Goal: Contribute content: Add original content to the website for others to see

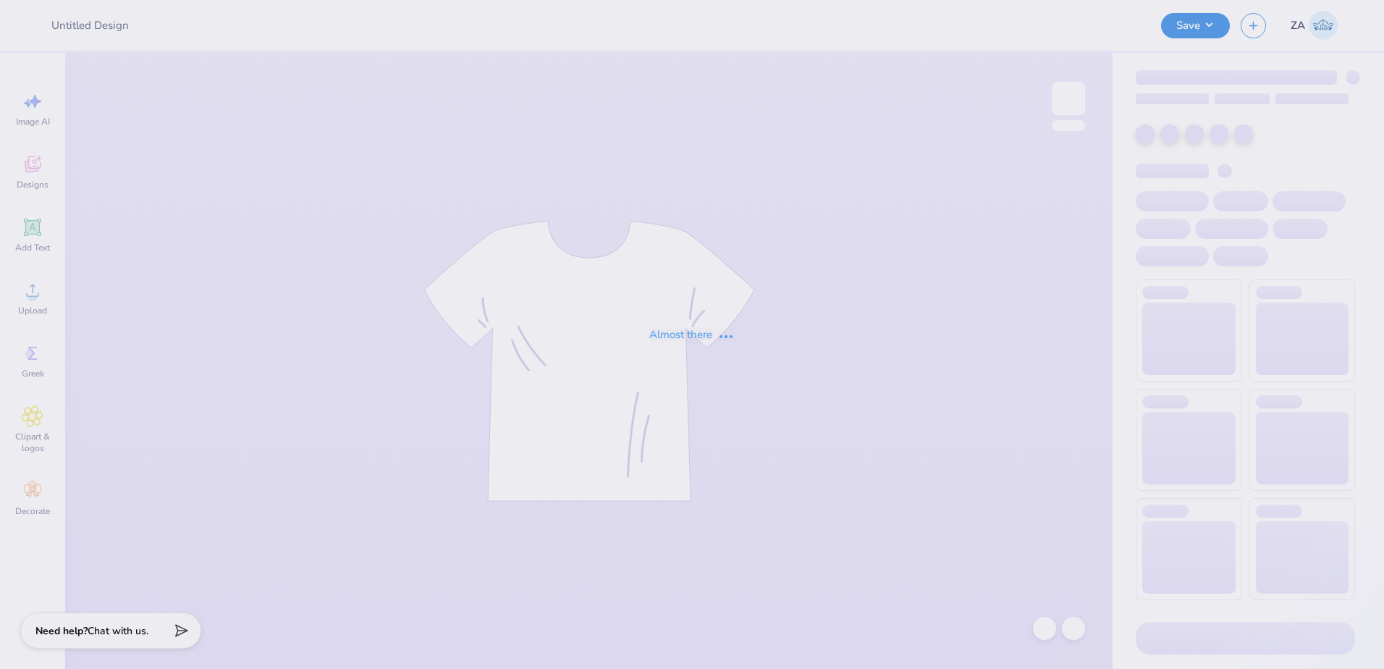
type input "[PERSON_NAME] : [PERSON_NAME][GEOGRAPHIC_DATA]"
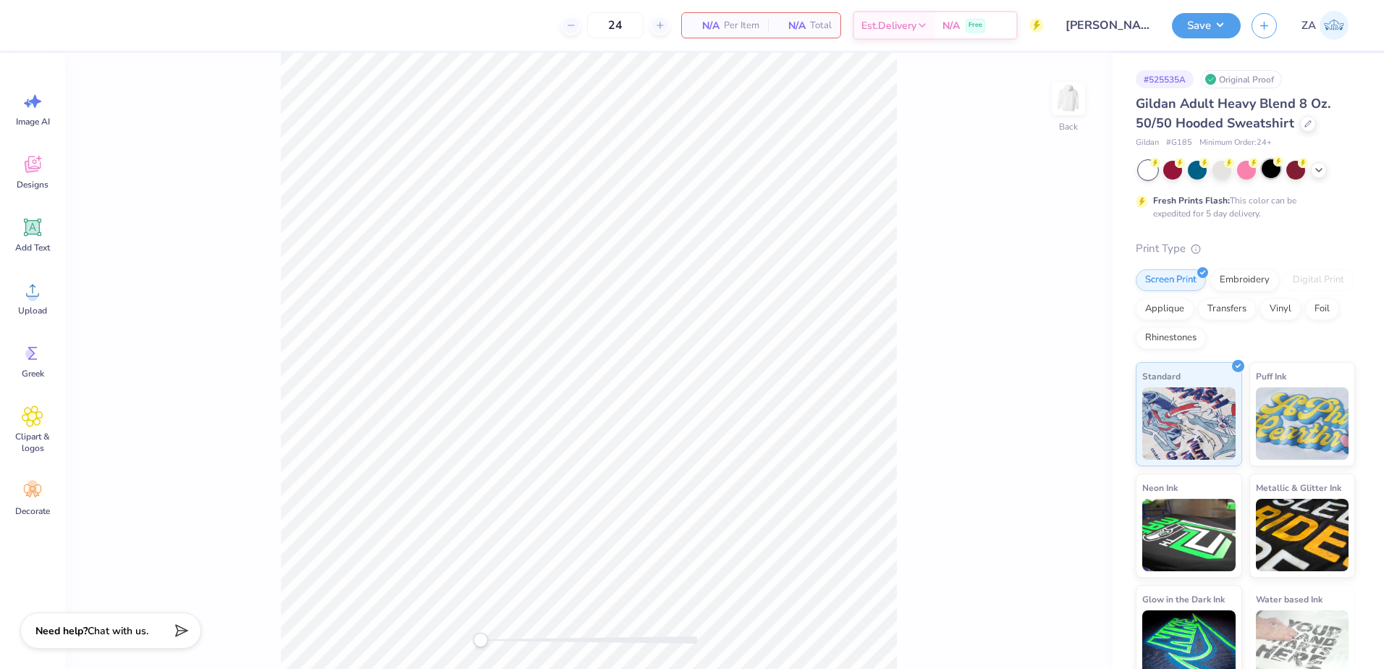
click at [1271, 172] on div at bounding box center [1271, 168] width 19 height 19
click at [37, 230] on icon at bounding box center [33, 228] width 14 height 14
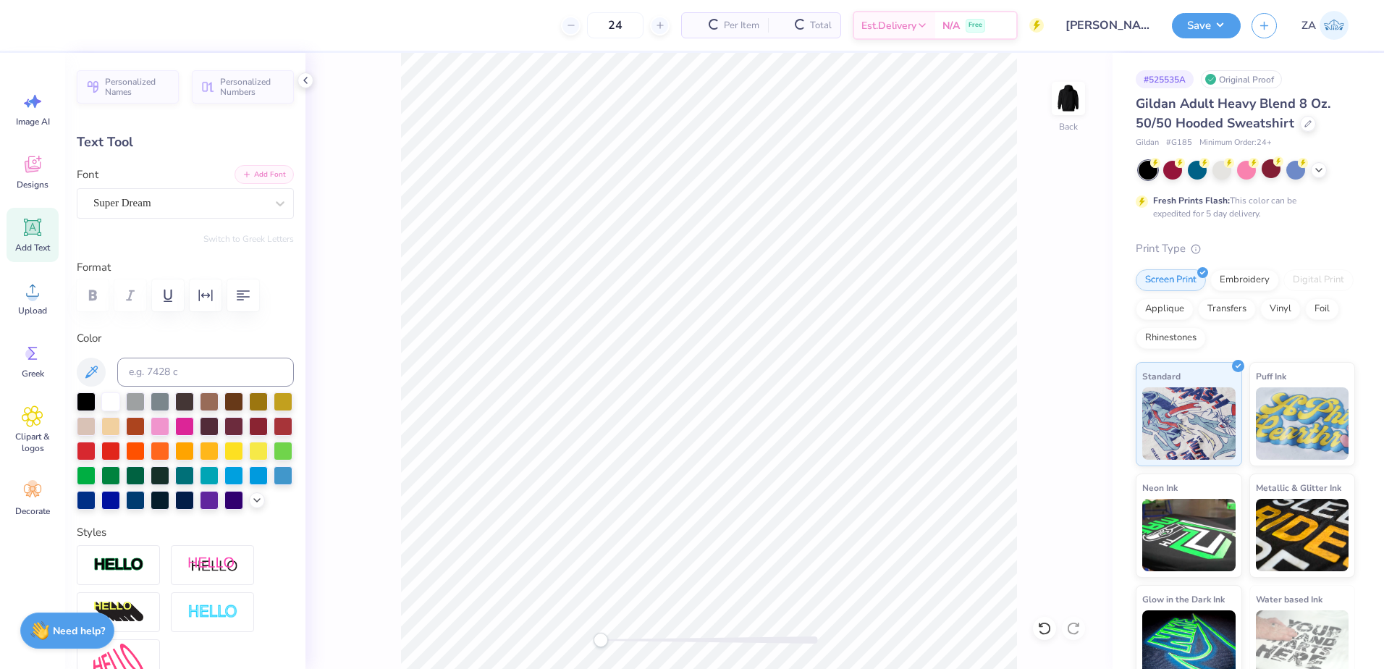
click at [275, 182] on button "Add Font" at bounding box center [264, 174] width 59 height 19
type textarea "EXEC BOARD"
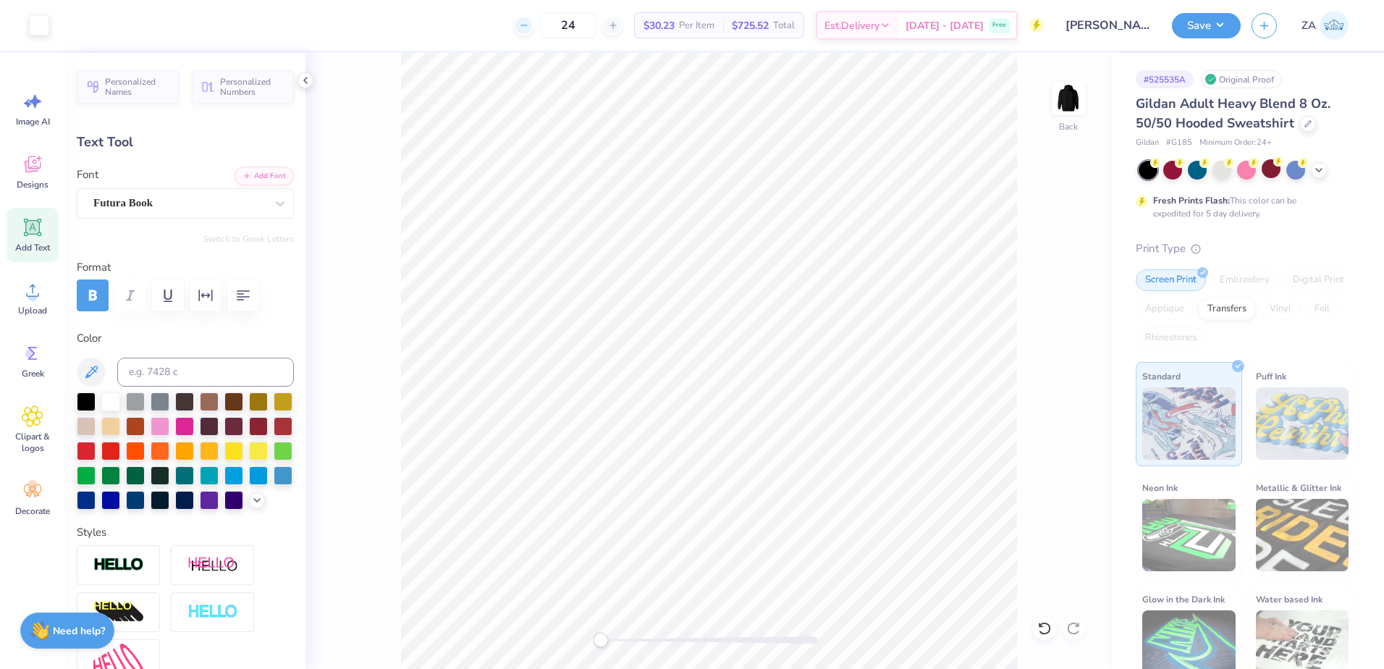
type input "15.47"
type input "1.89"
type input "6.30"
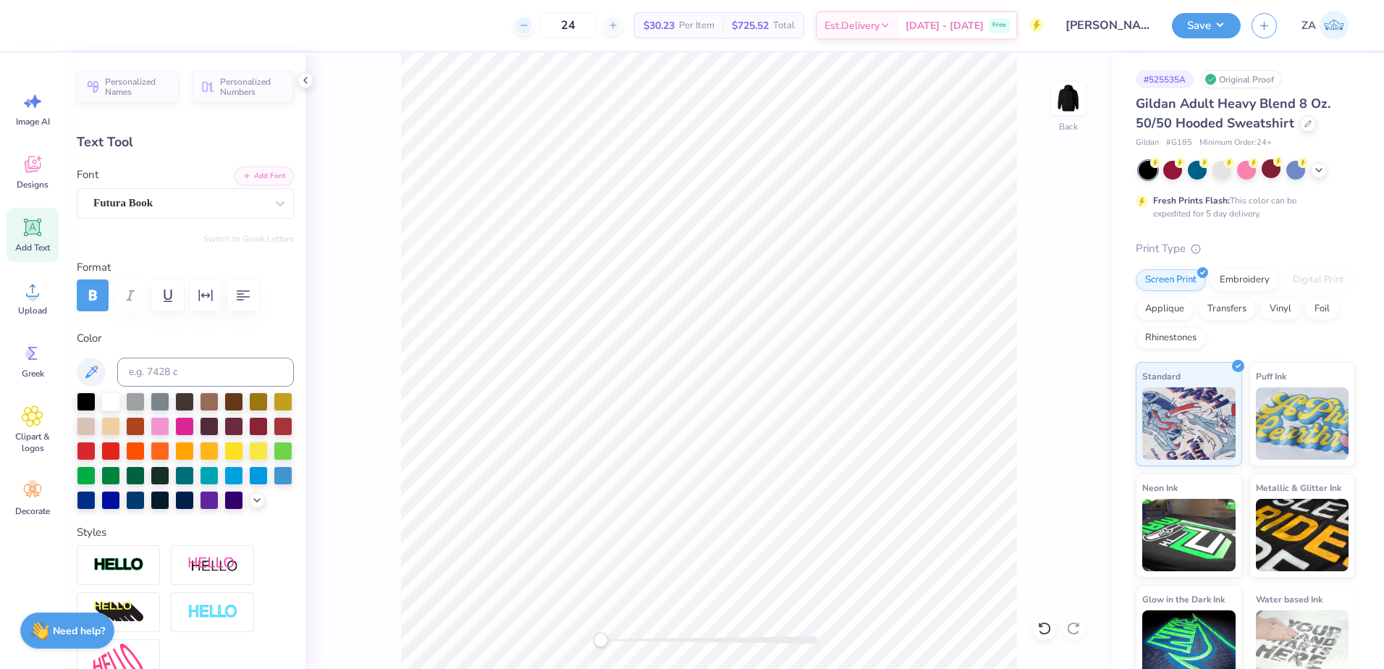
type input "3.71"
type input "0.45"
type input "3.00"
click at [40, 236] on icon at bounding box center [32, 227] width 17 height 17
type input "6.48"
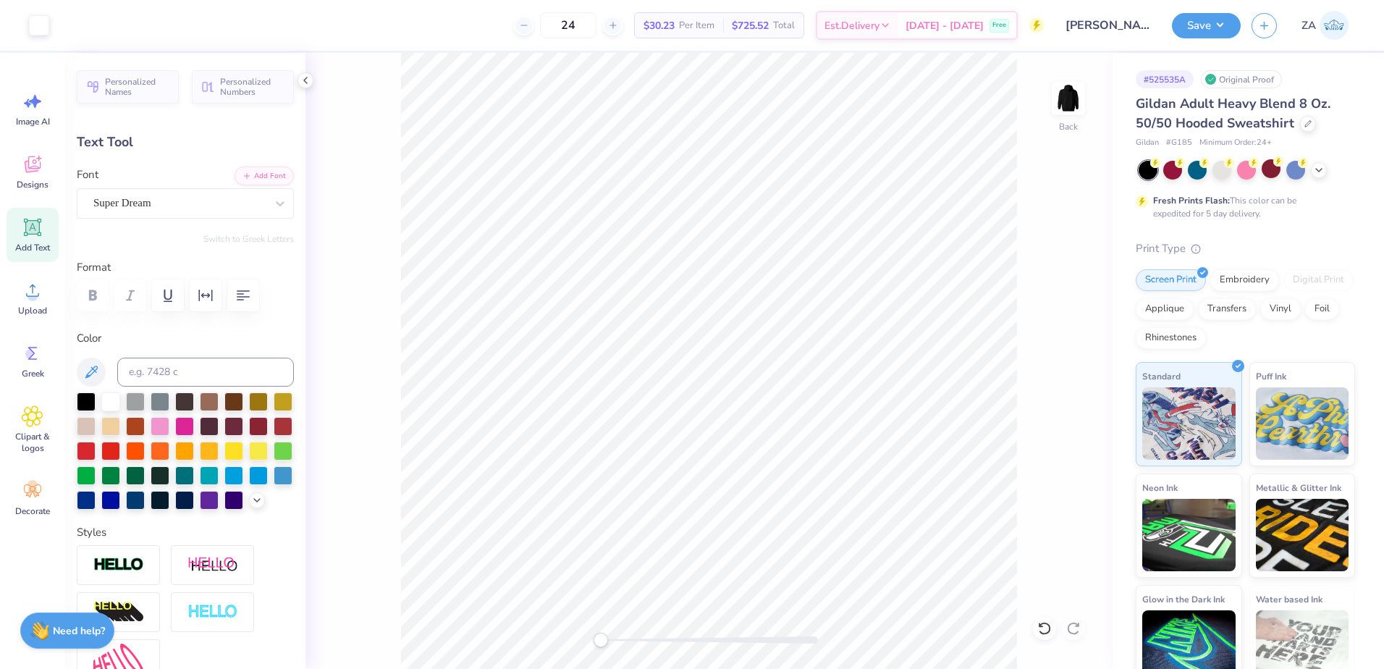
type input "1.88"
type input "6.31"
click at [266, 180] on button "Add Font" at bounding box center [264, 174] width 59 height 19
click at [223, 202] on div "Super Dream" at bounding box center [179, 203] width 175 height 22
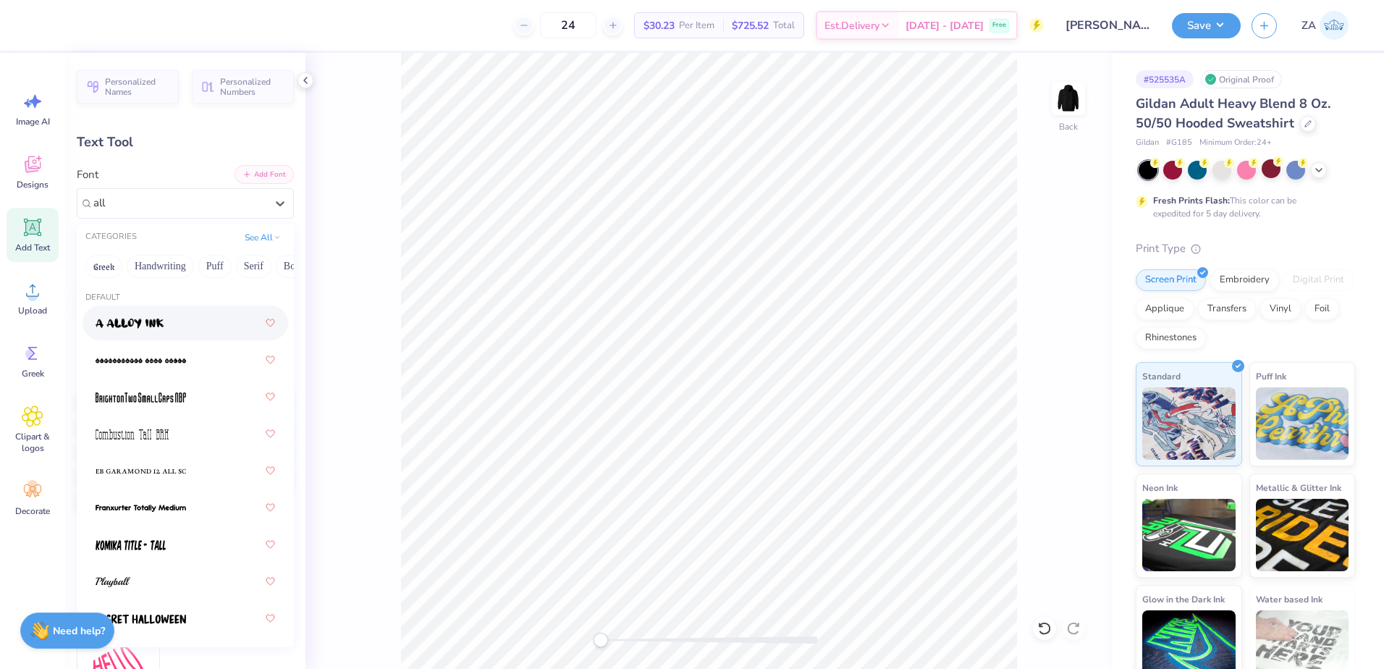
type input "all"
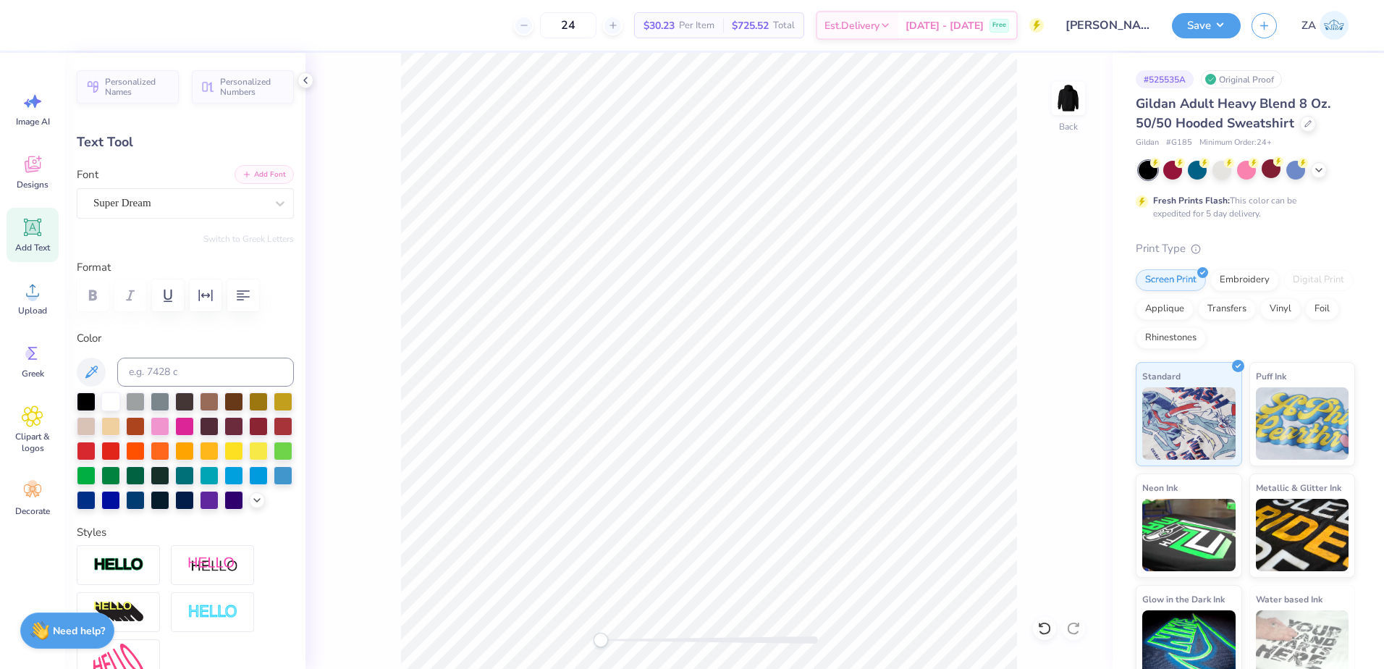
click at [245, 182] on button "Add Font" at bounding box center [264, 174] width 59 height 19
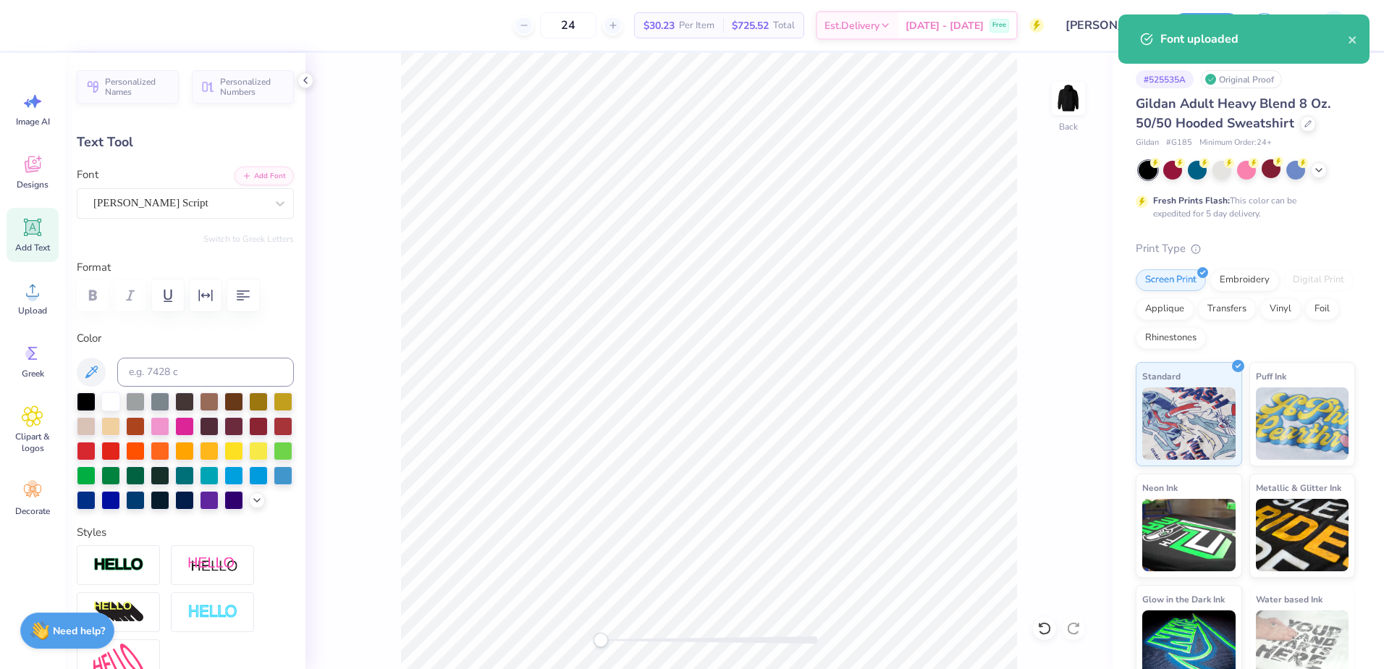
scroll to position [12, 1]
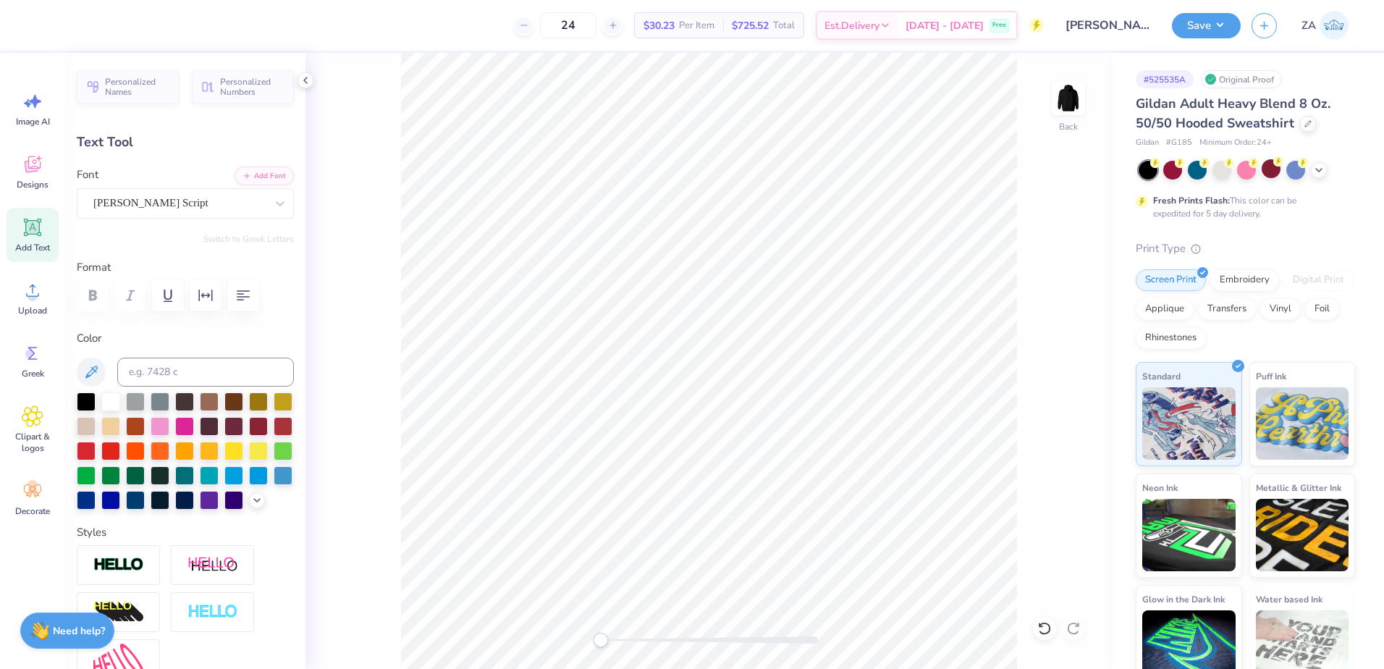
type textarea "Phi Sig"
type input "7.79"
type input "2.71"
type input "5.90"
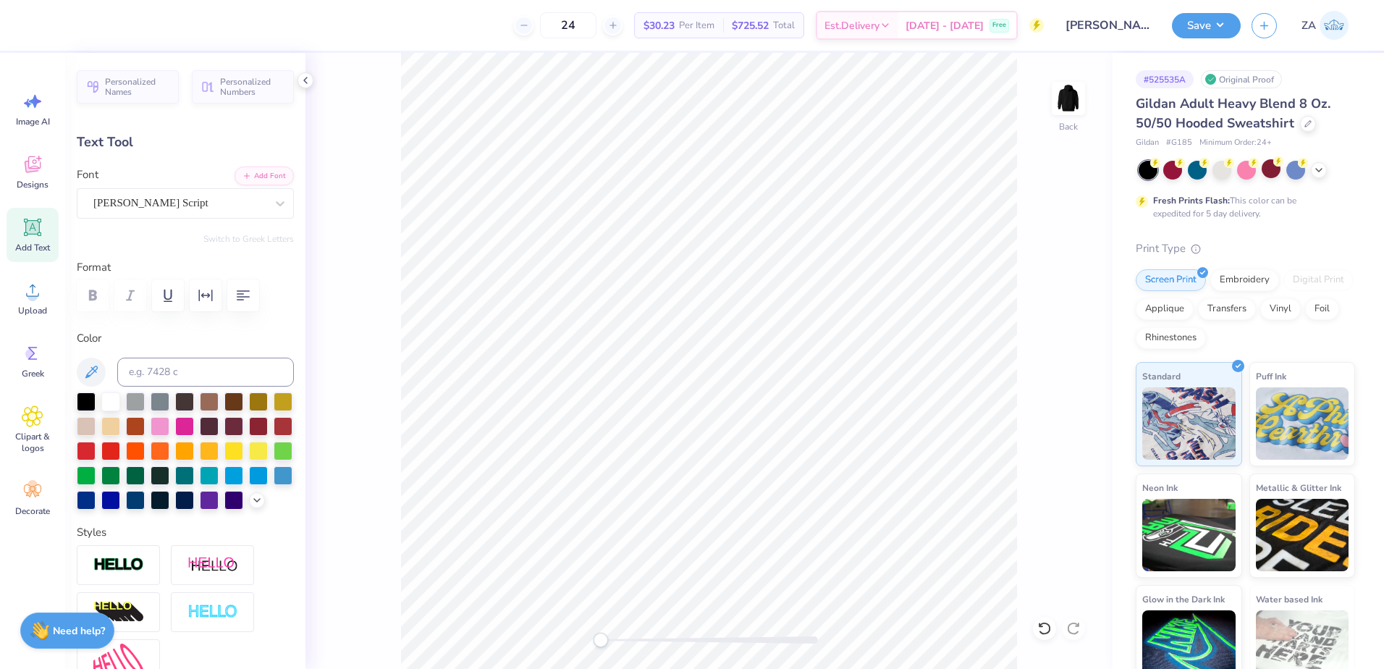
type input "15.3"
type input "7.47"
type input "4.01"
type input "5.21"
type input "7.79"
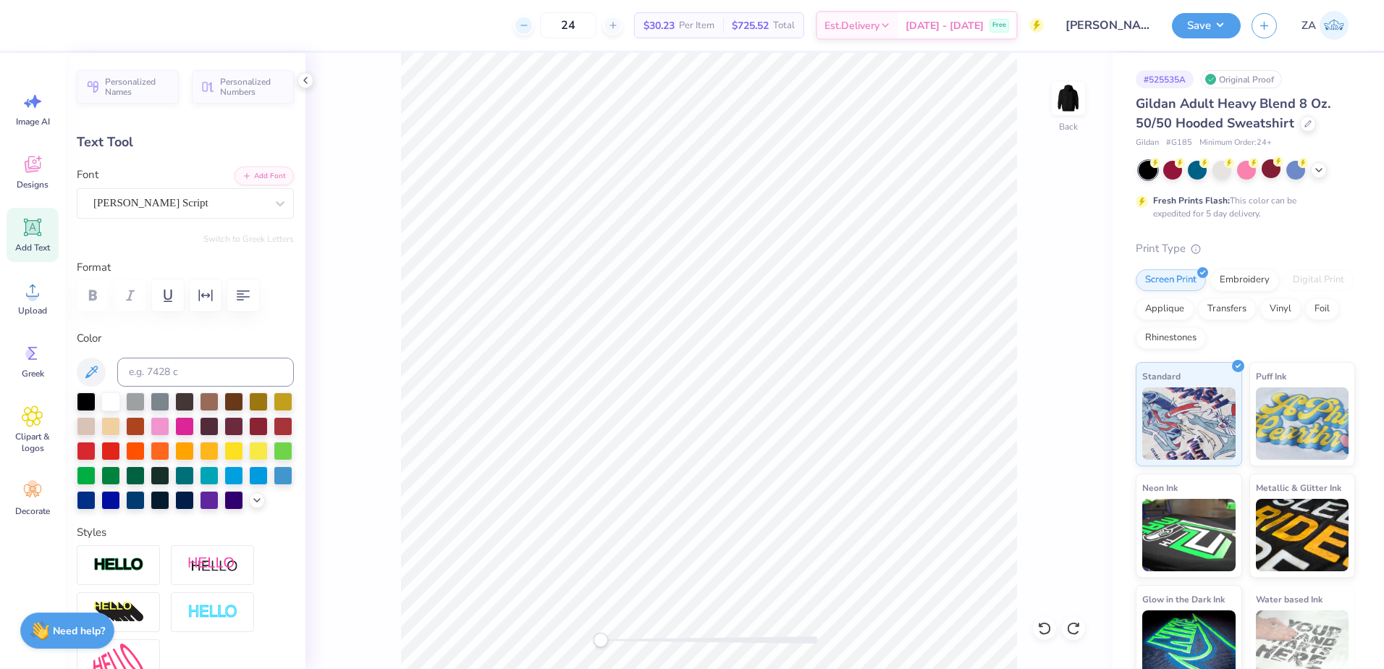
type input "2.71"
type input "5.90"
type input "0.0"
type textarea "Phi"
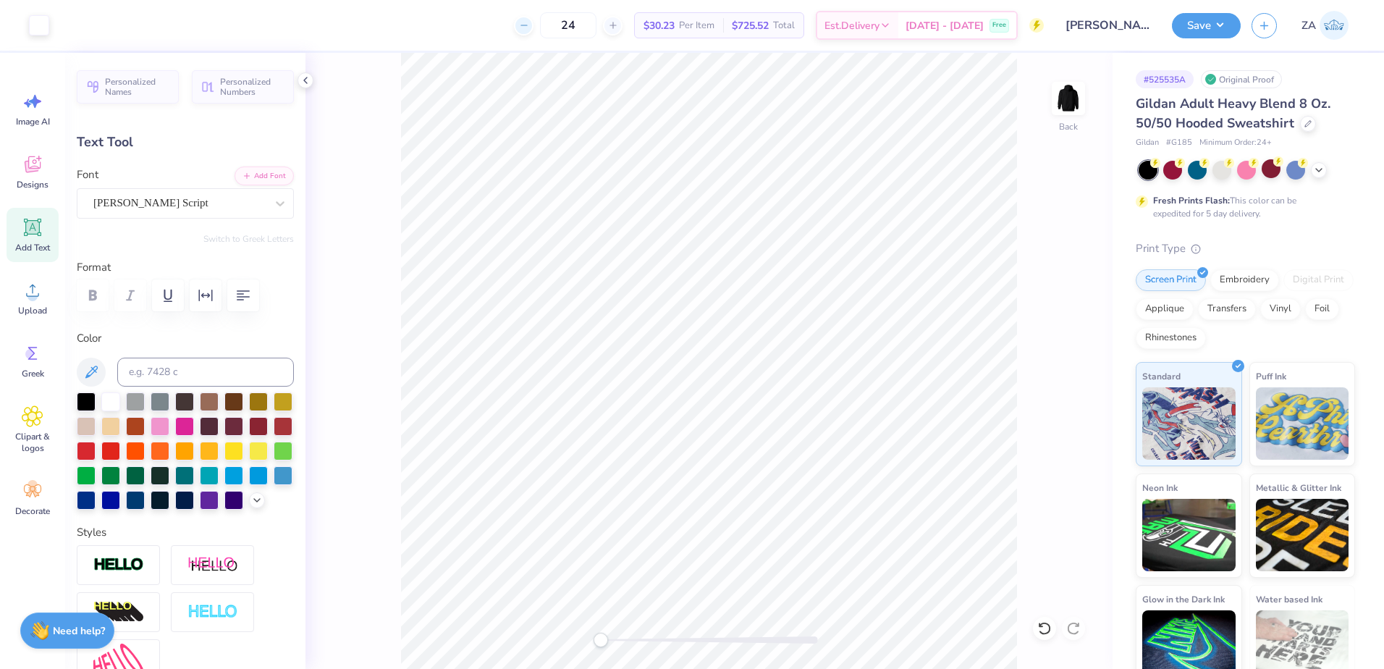
type input "3.77"
type input "2.37"
type input "4.41"
type textarea "Sig"
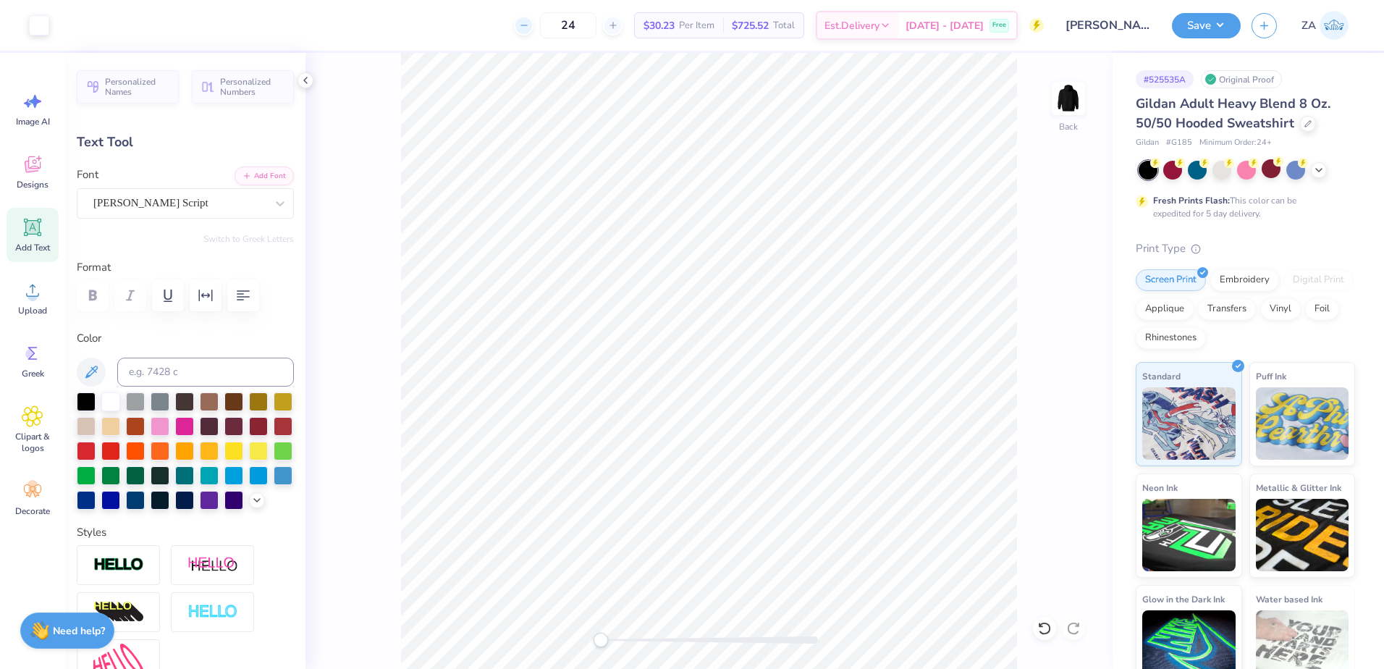
type input "3.62"
type input "2.58"
type input "6.42"
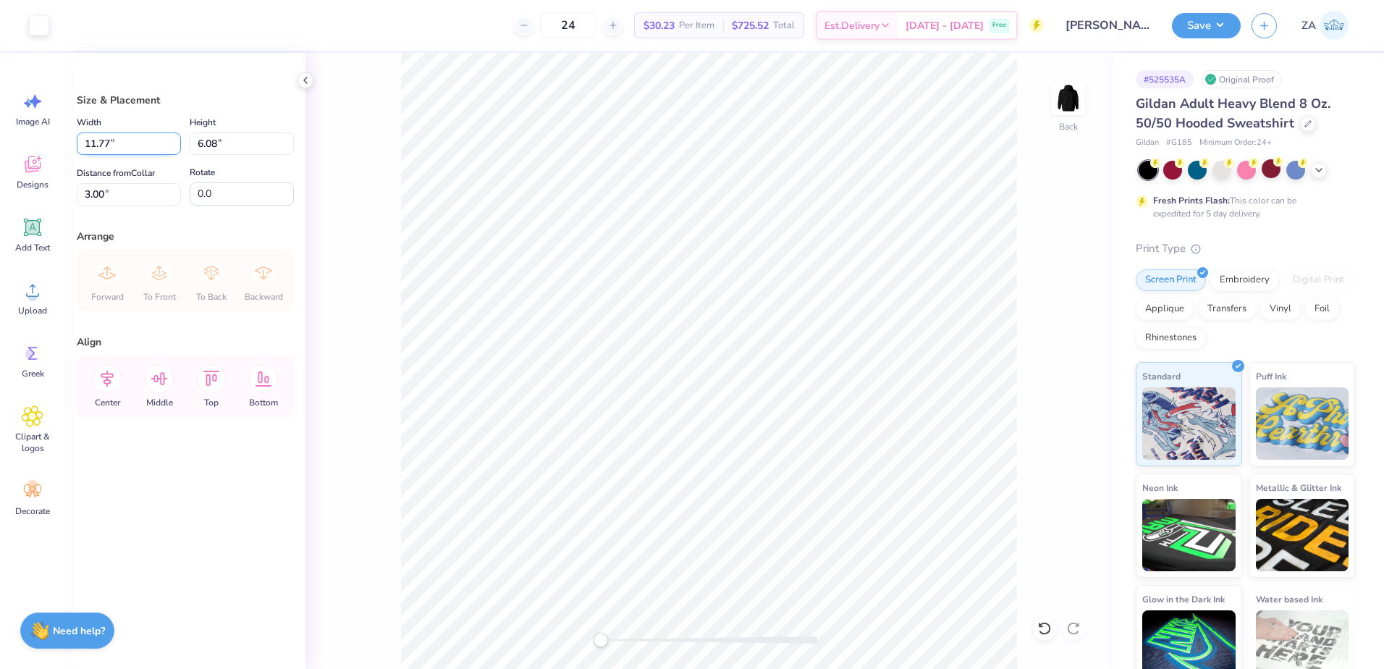
drag, startPoint x: 134, startPoint y: 151, endPoint x: 93, endPoint y: 146, distance: 40.8
click at [93, 146] on input "11.77" at bounding box center [129, 143] width 104 height 22
type input "1"
type input "12.00"
type input "6.20"
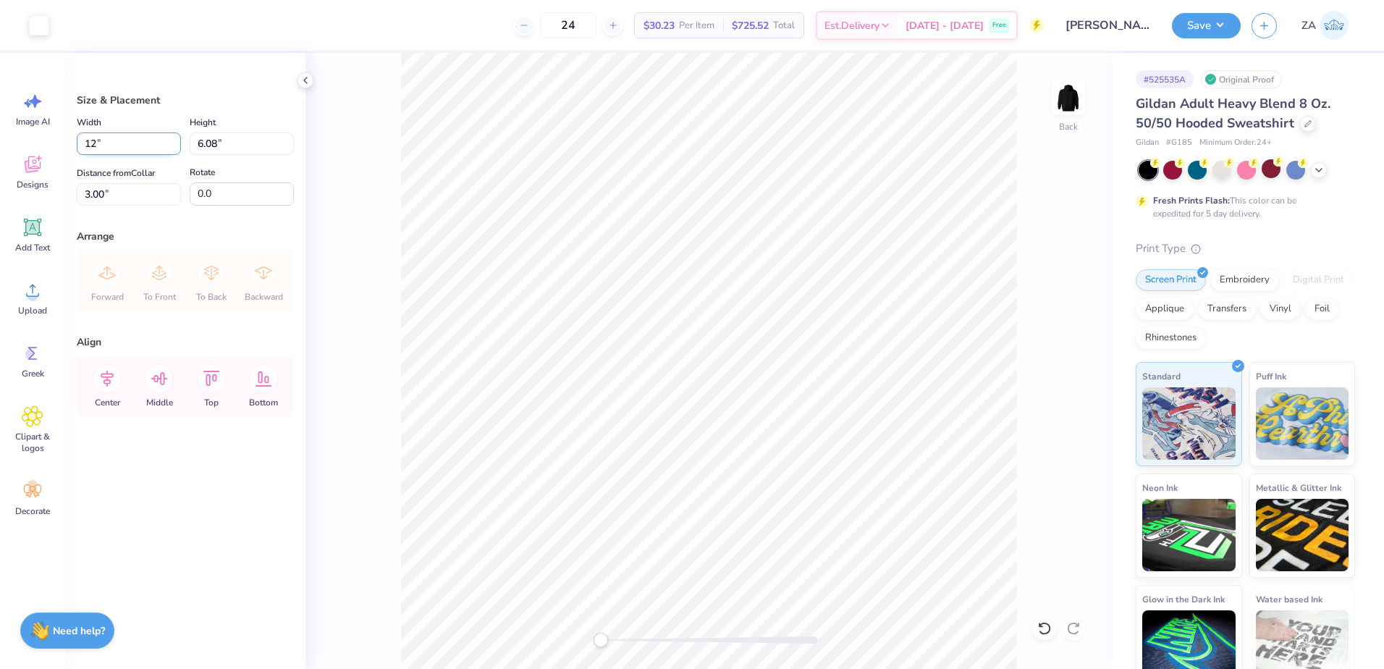
type input "2.94"
type input "12.50"
type input "6.46"
type input "2.81"
type input "3.00"
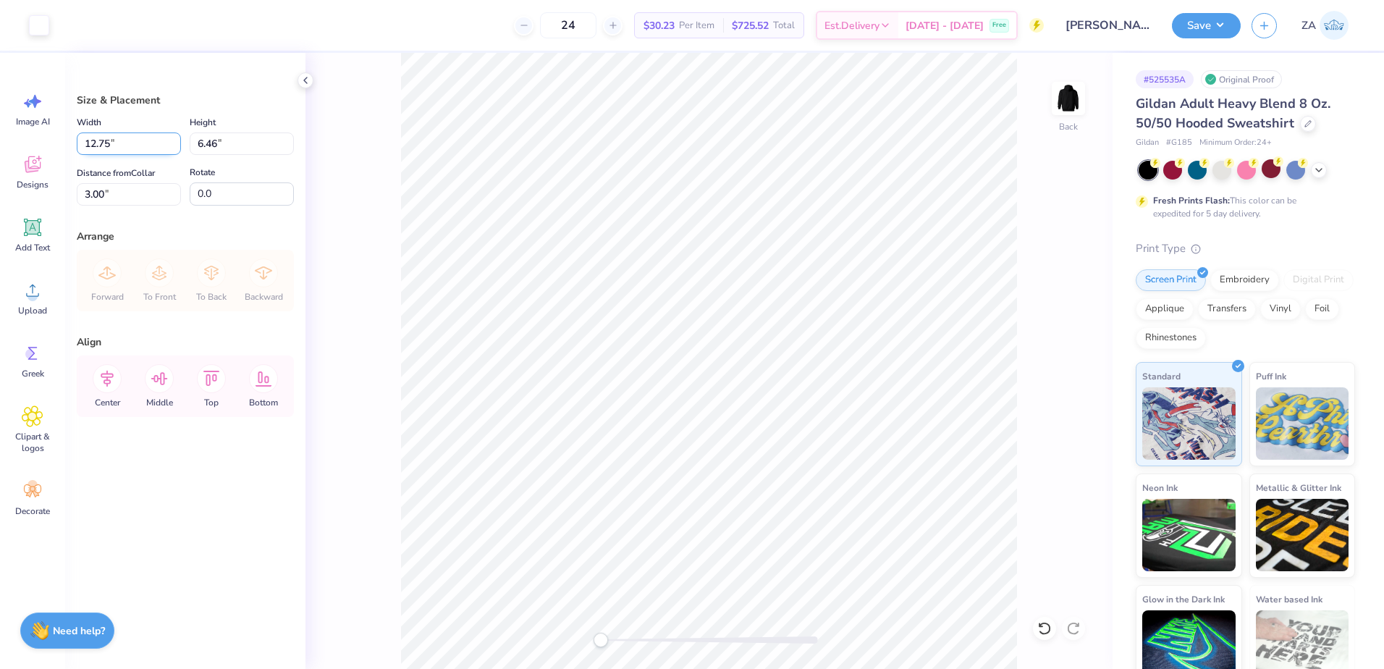
click at [141, 142] on input "12.75" at bounding box center [129, 143] width 104 height 22
type input "12.50"
type input "6.33"
click at [137, 203] on input "3.06" at bounding box center [129, 194] width 104 height 22
type input "3"
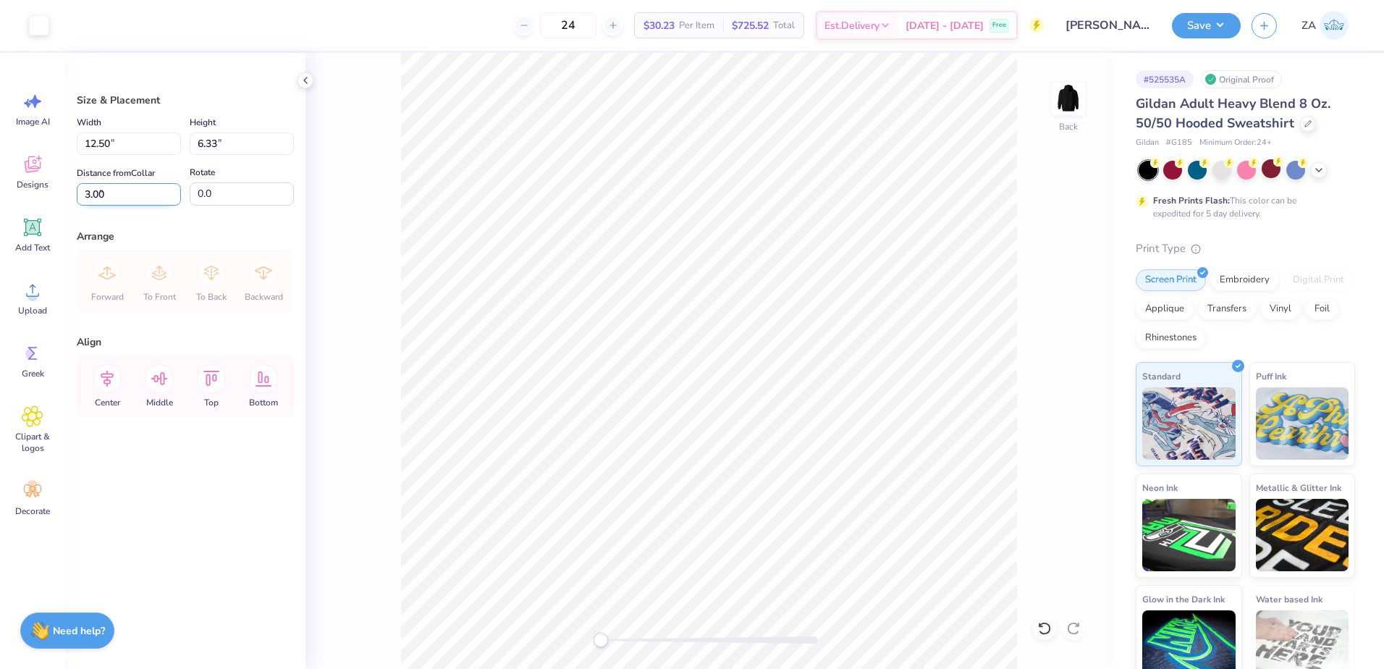
type input "3.00"
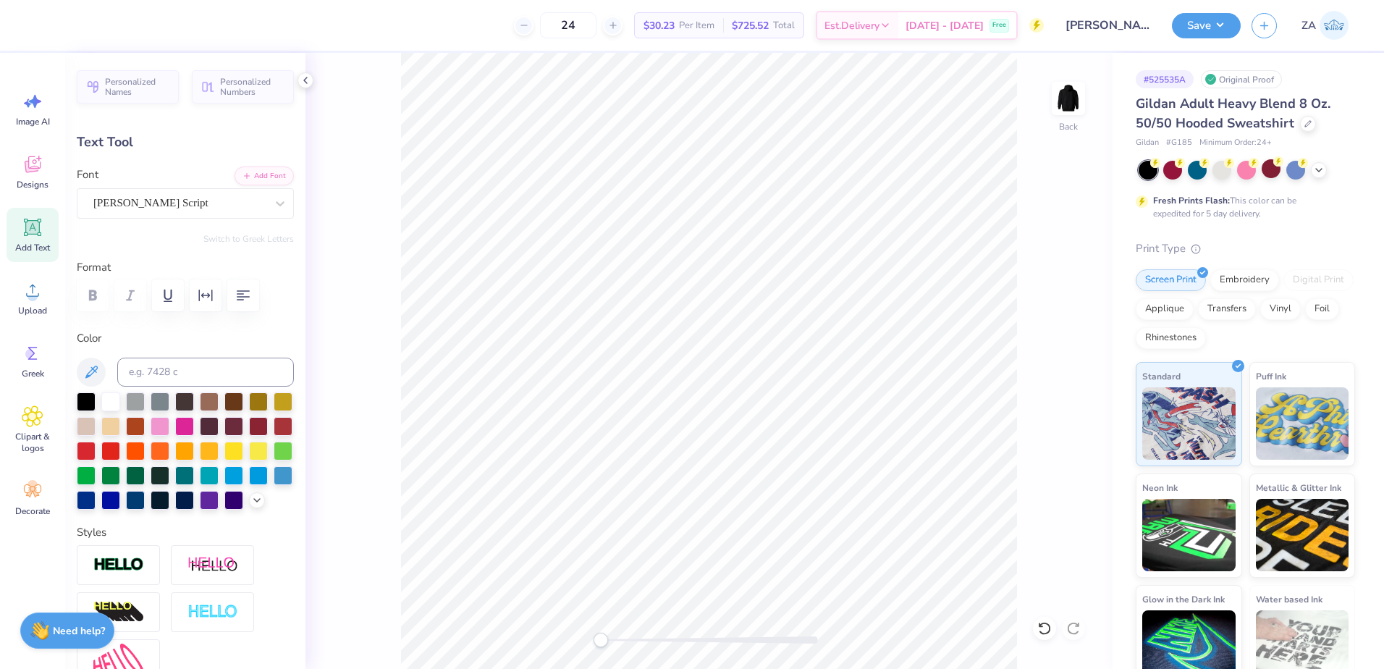
scroll to position [72, 0]
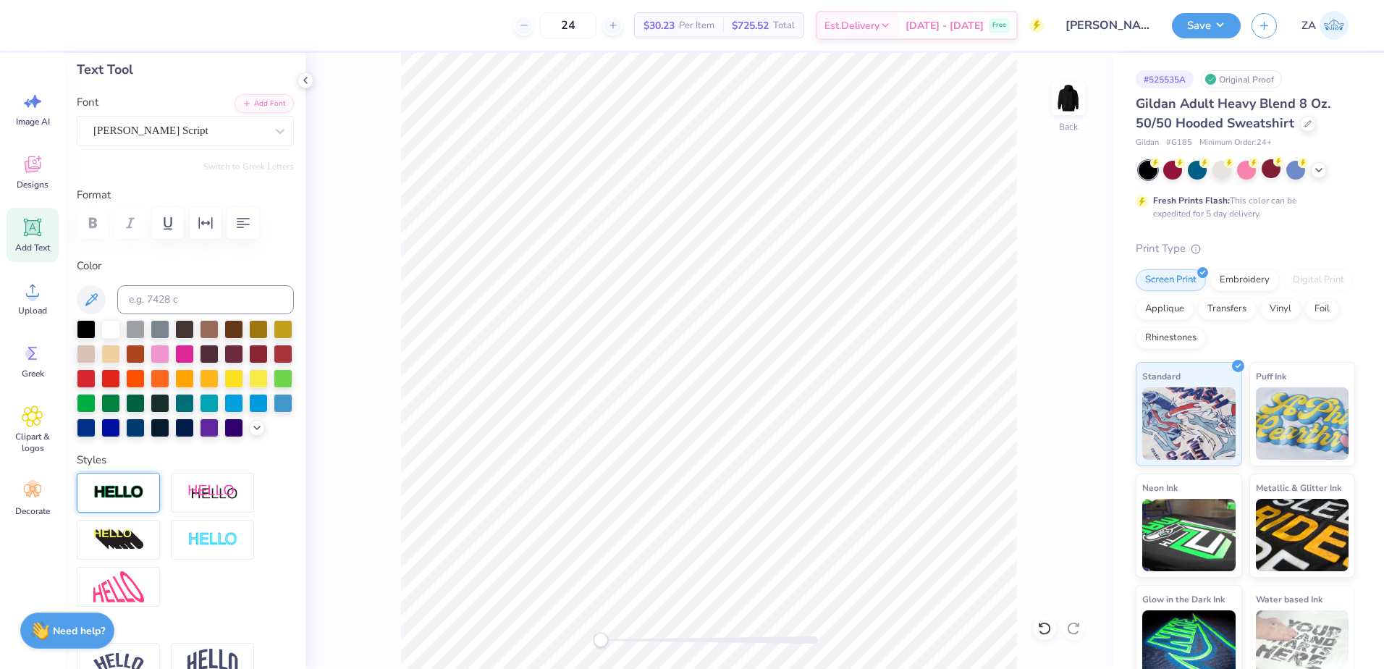
click at [127, 507] on div at bounding box center [118, 493] width 83 height 40
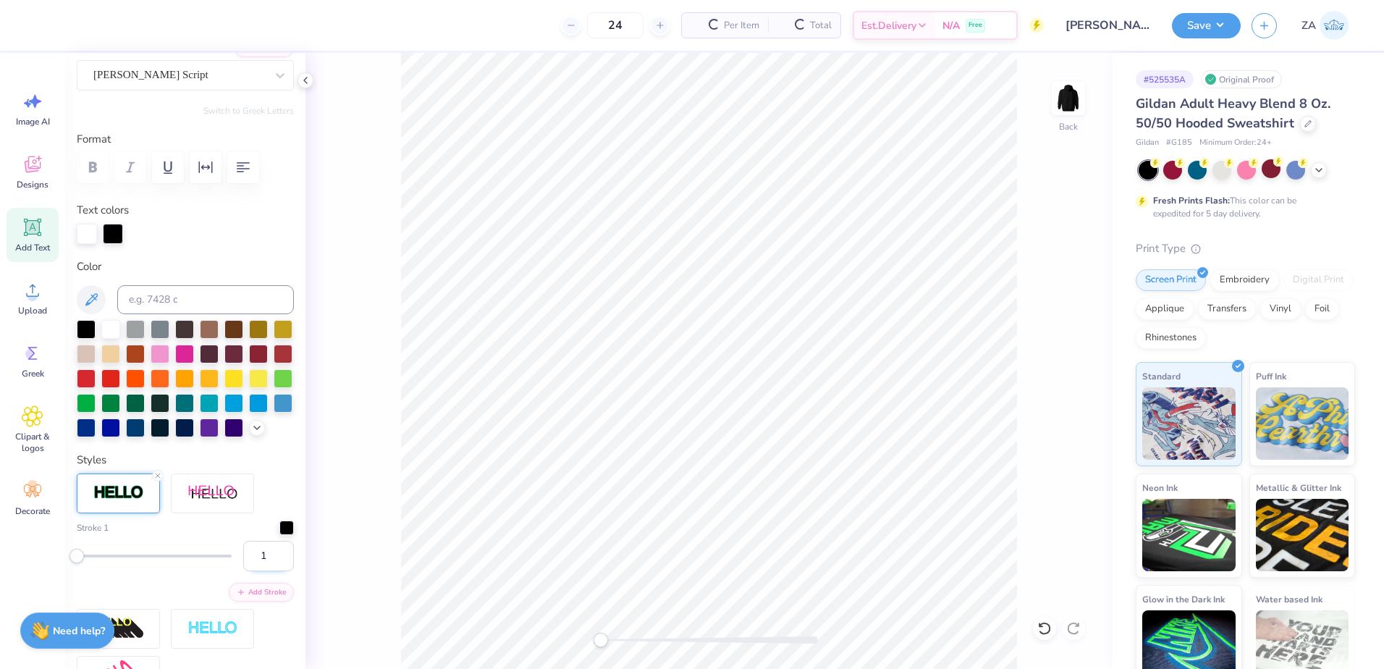
scroll to position [145, 0]
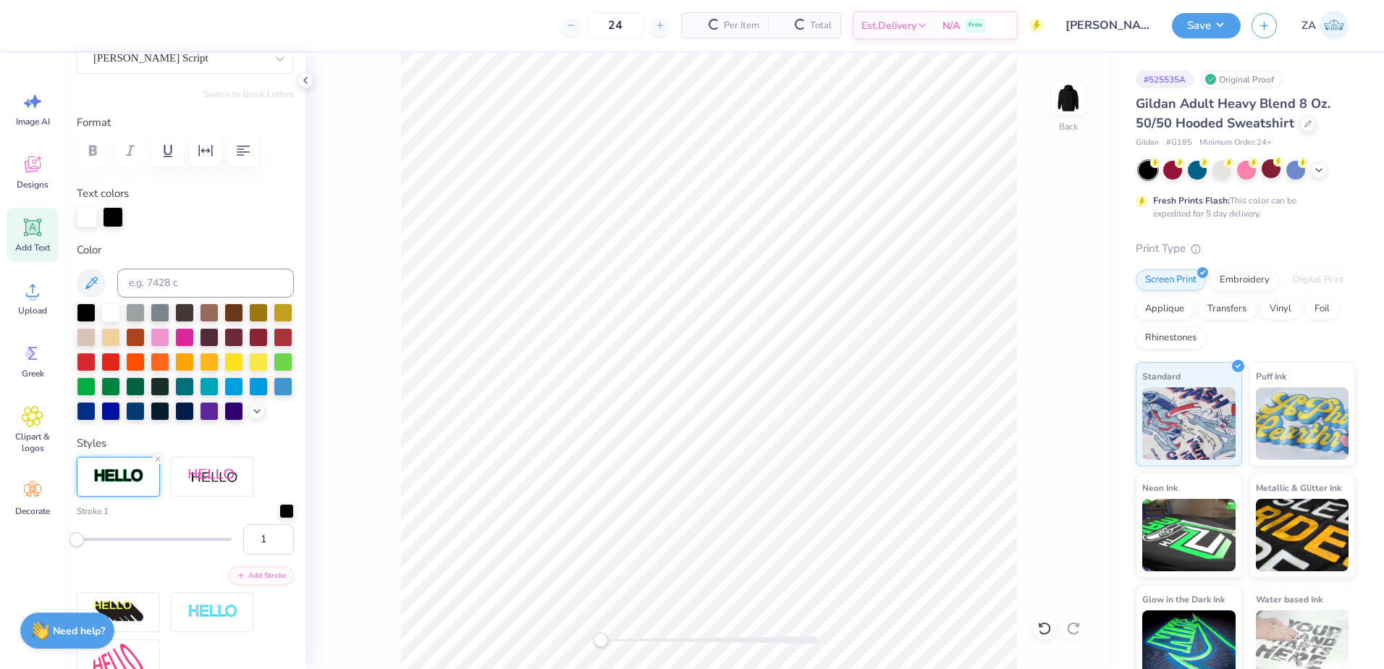
click at [266, 518] on div "Stroke 1" at bounding box center [185, 511] width 217 height 14
click at [279, 517] on div at bounding box center [286, 509] width 14 height 14
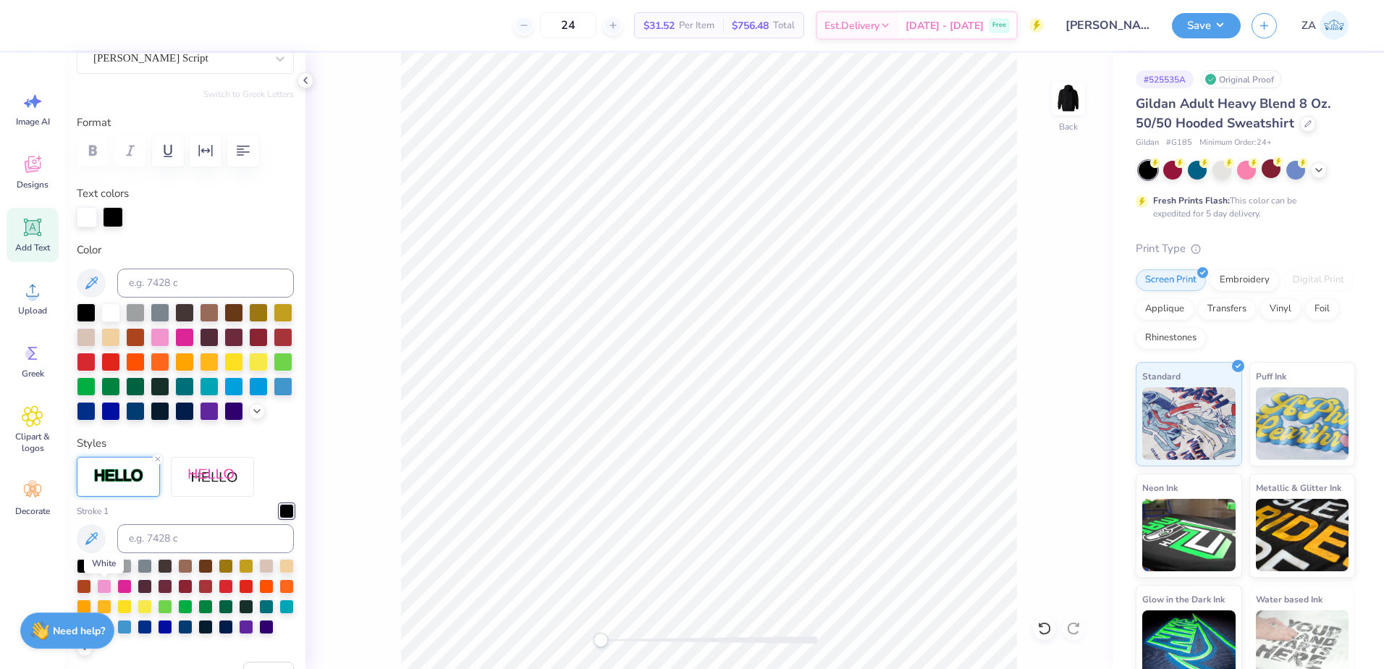
click at [103, 572] on div at bounding box center [104, 564] width 14 height 14
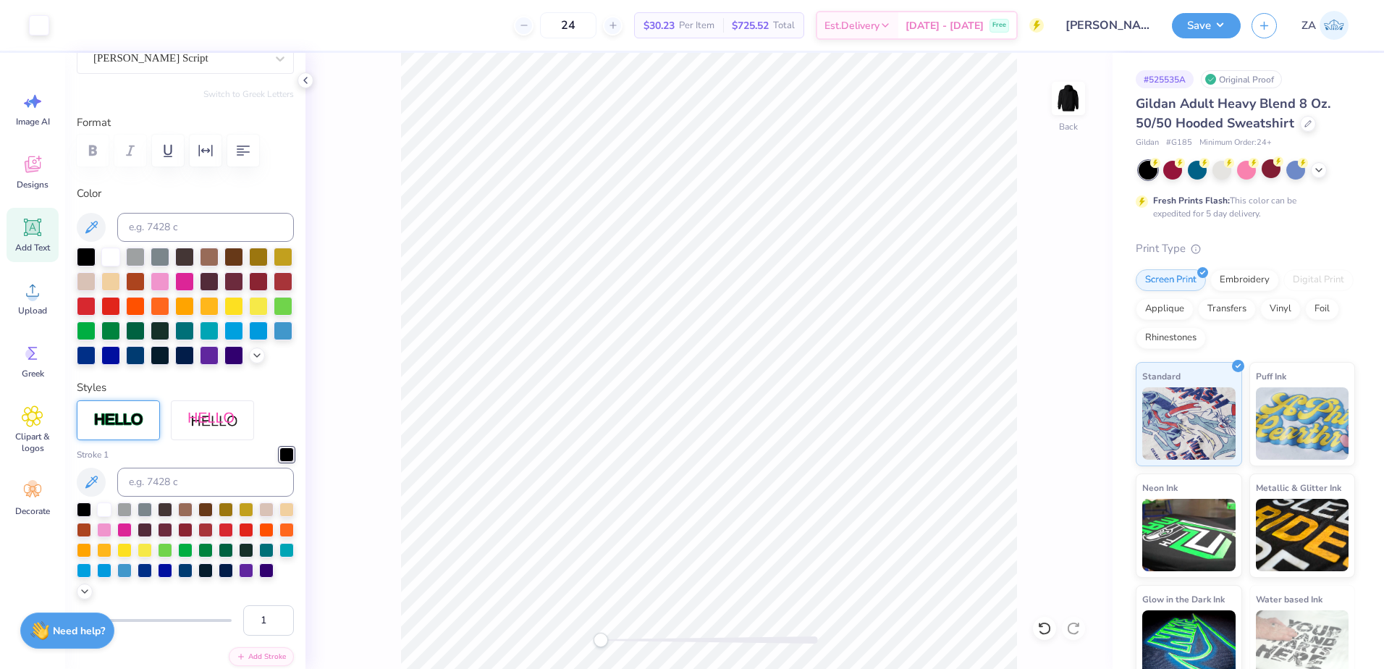
type input "3.93"
type input "2.47"
type input "4.47"
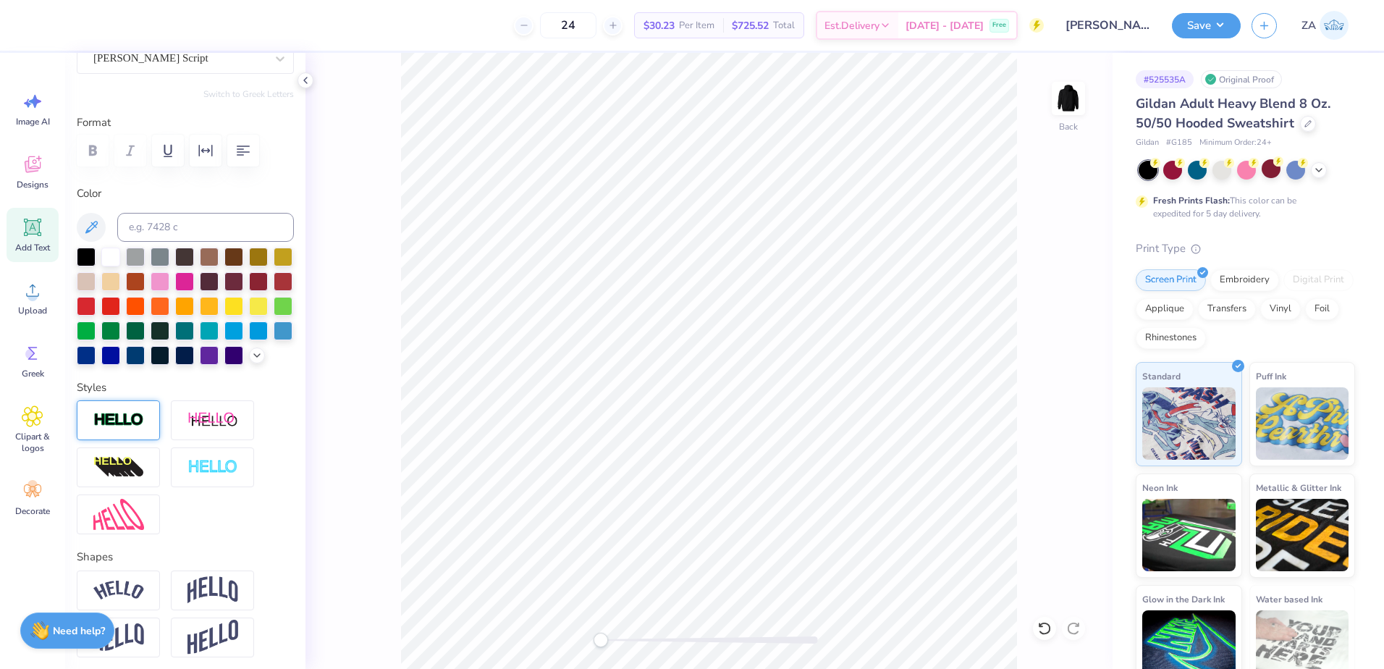
click at [129, 428] on img at bounding box center [118, 420] width 51 height 17
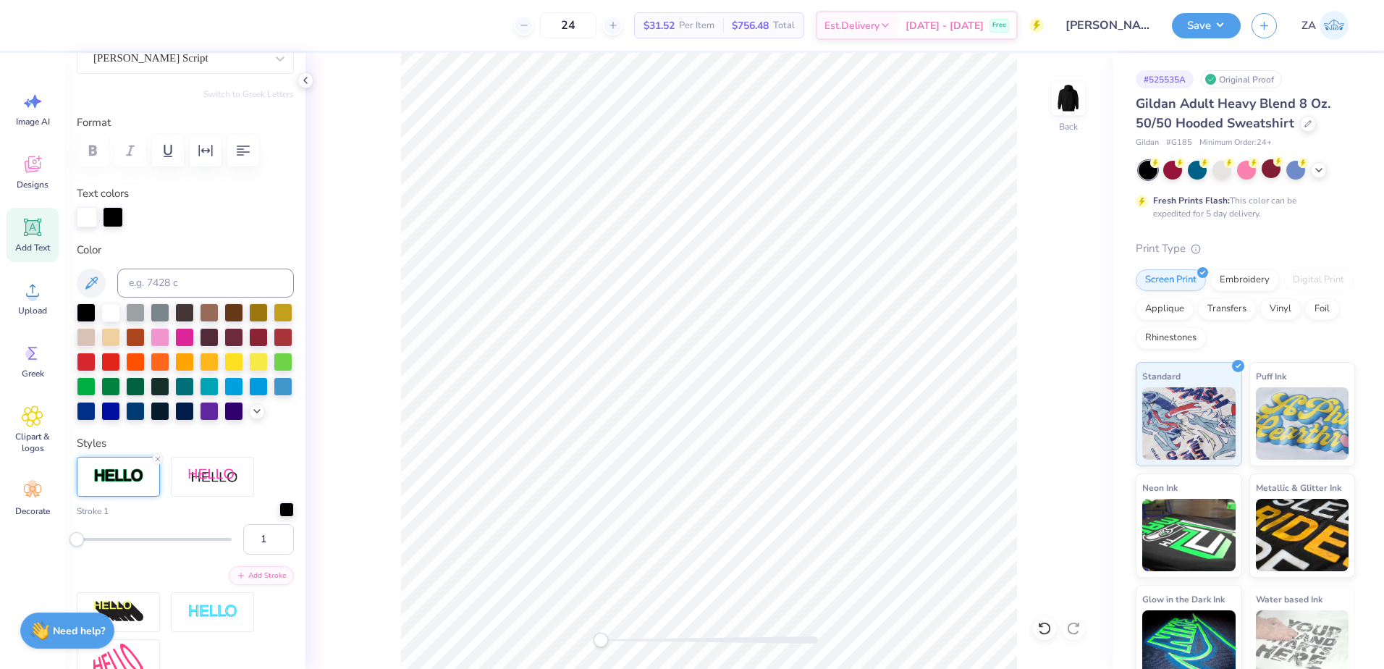
click at [279, 517] on div at bounding box center [286, 509] width 14 height 14
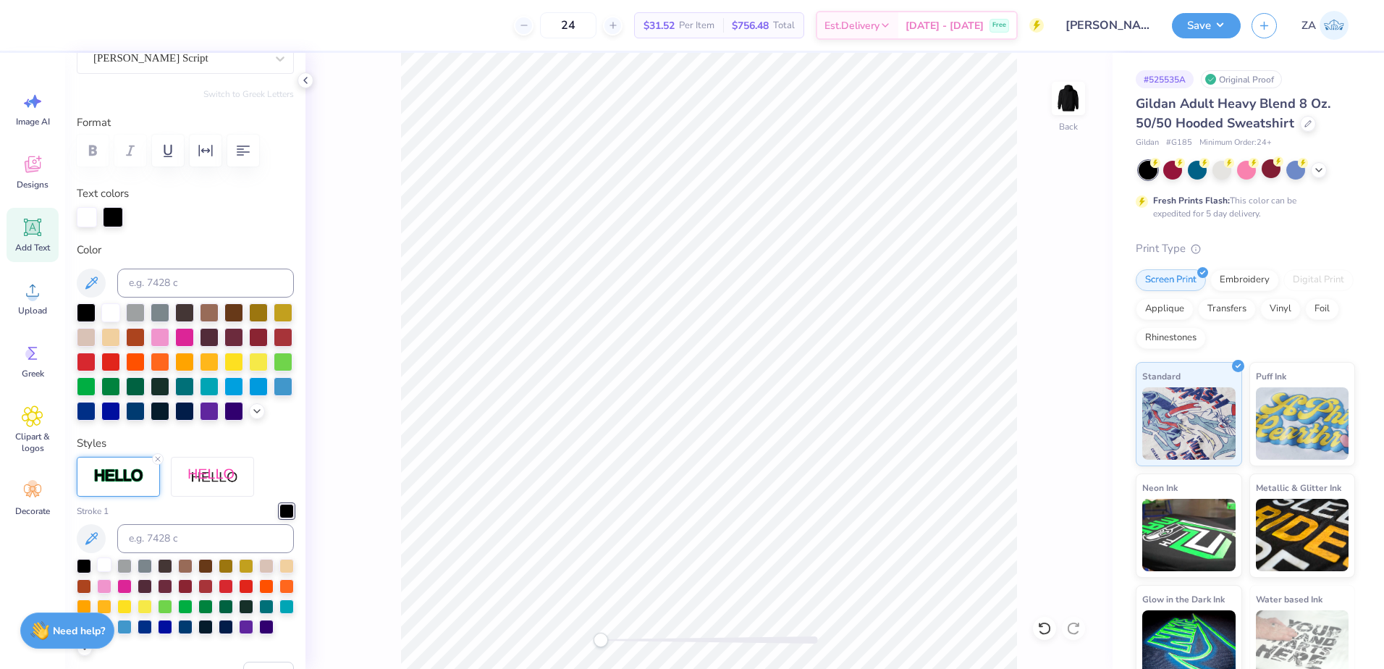
click at [106, 572] on div at bounding box center [104, 564] width 14 height 14
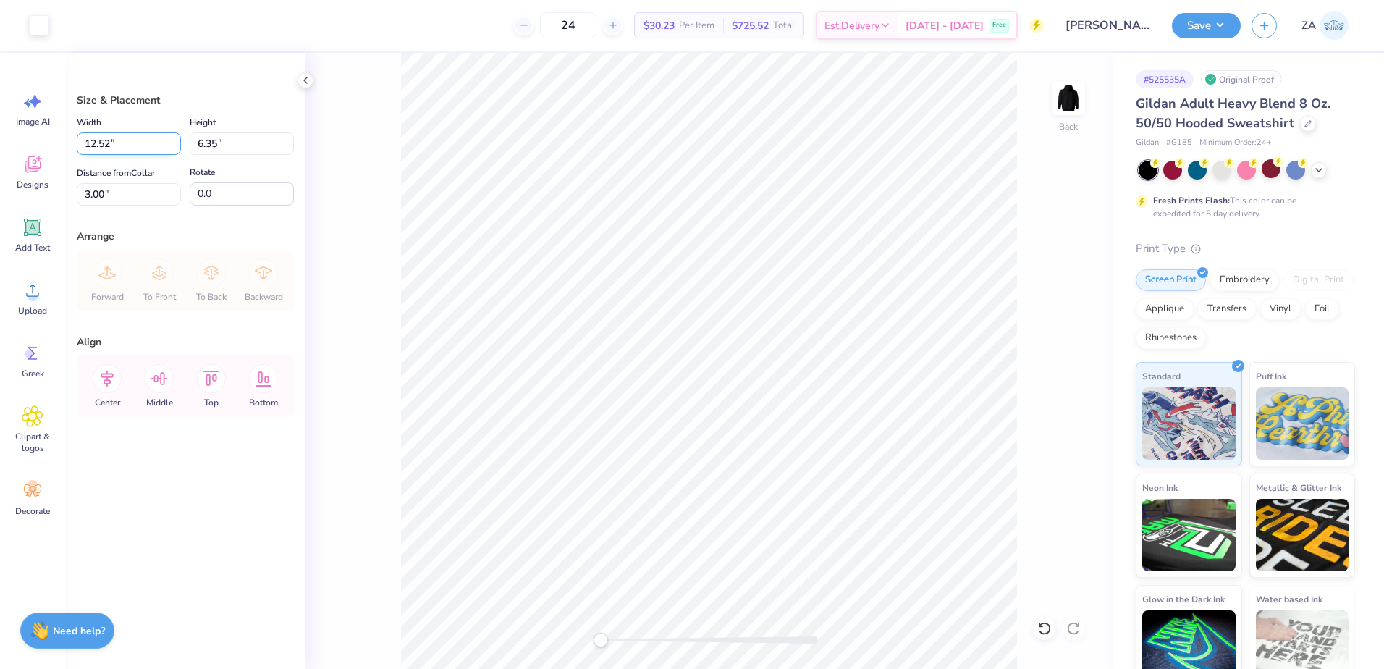
click at [137, 140] on input "12.52" at bounding box center [129, 143] width 104 height 22
type input "12.50"
type input "6.34"
click at [132, 190] on input "3.00" at bounding box center [129, 194] width 104 height 22
click at [141, 145] on input "12.50" at bounding box center [129, 143] width 104 height 22
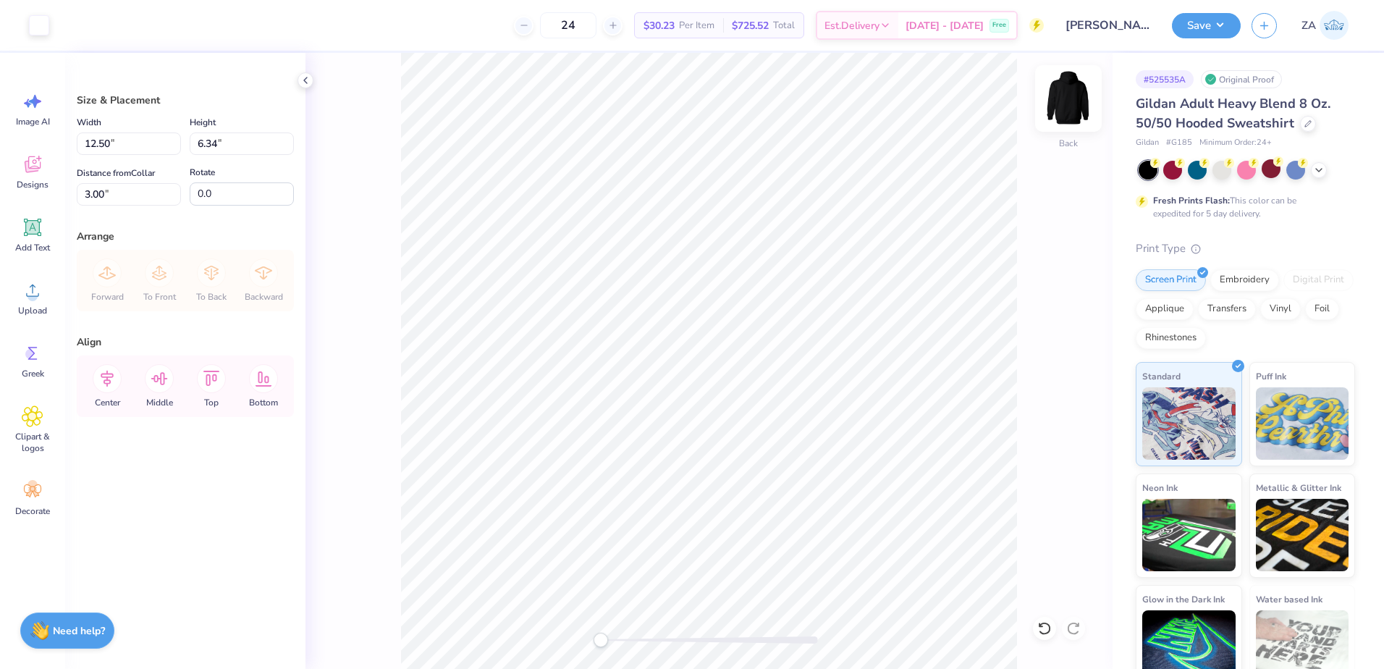
click at [1062, 121] on img at bounding box center [1068, 98] width 58 height 58
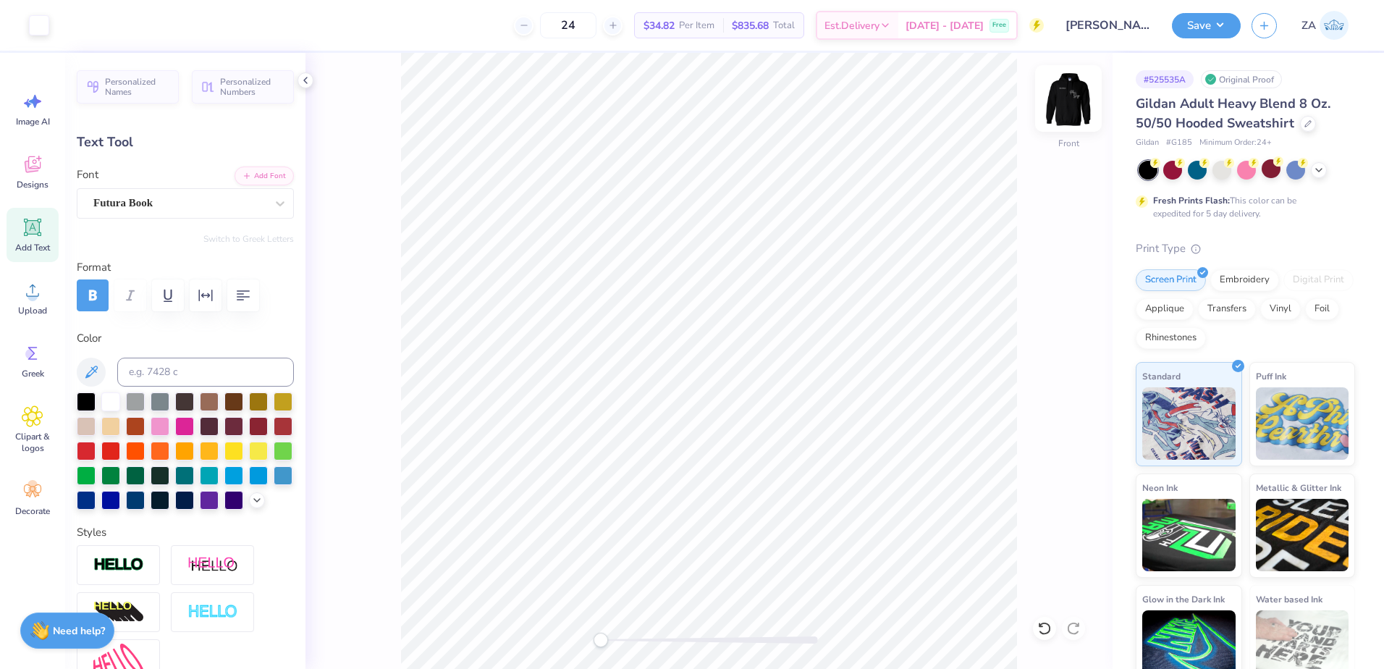
click at [1078, 115] on img at bounding box center [1068, 98] width 58 height 58
type input "3.96"
type input "2.50"
type input "4.45"
click at [1063, 103] on img at bounding box center [1068, 98] width 58 height 58
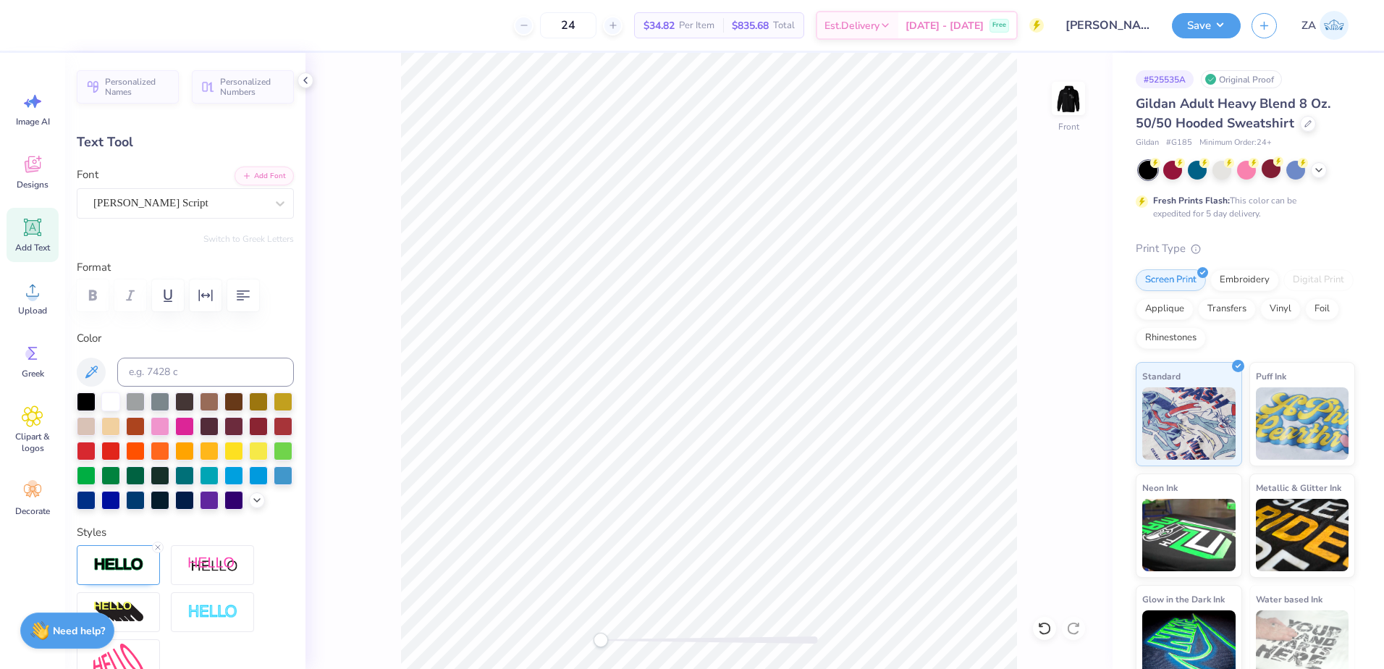
type input "4.02"
type input "2.54"
type input "6.52"
type textarea "Sigma"
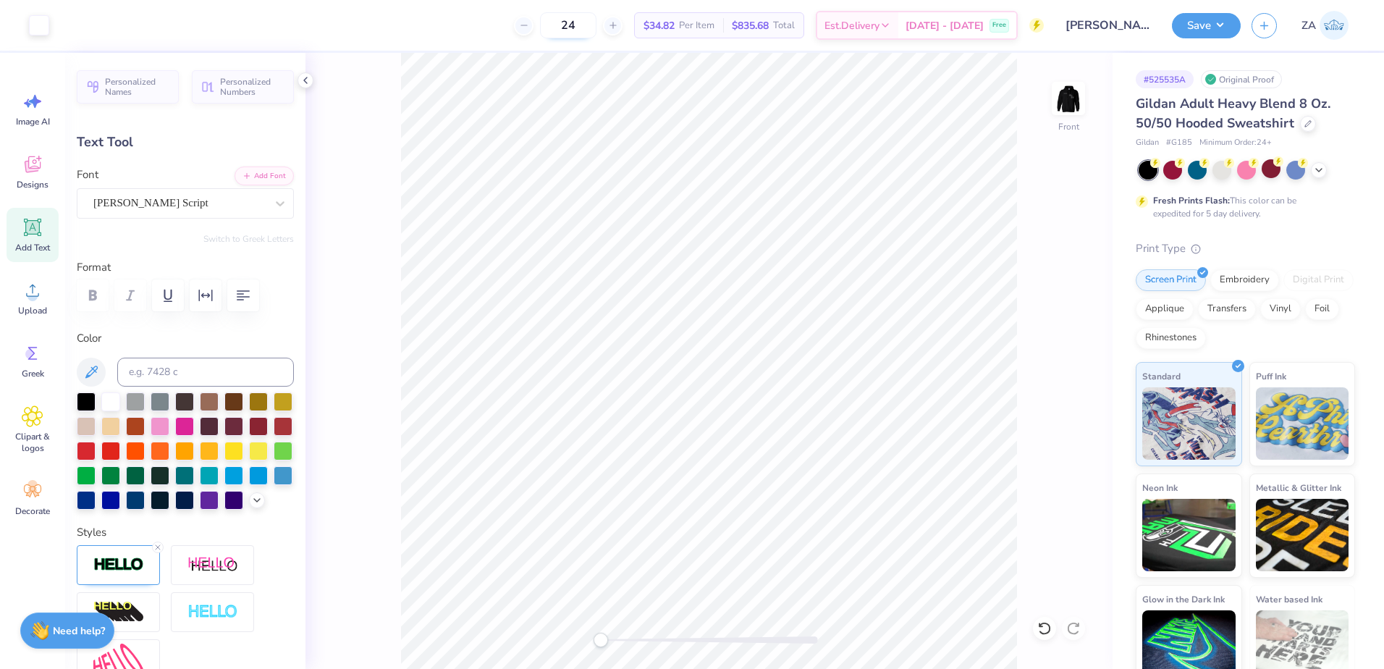
type input "6.80"
type input "2.76"
type input "8.18"
type input "3.91"
type input "0.48"
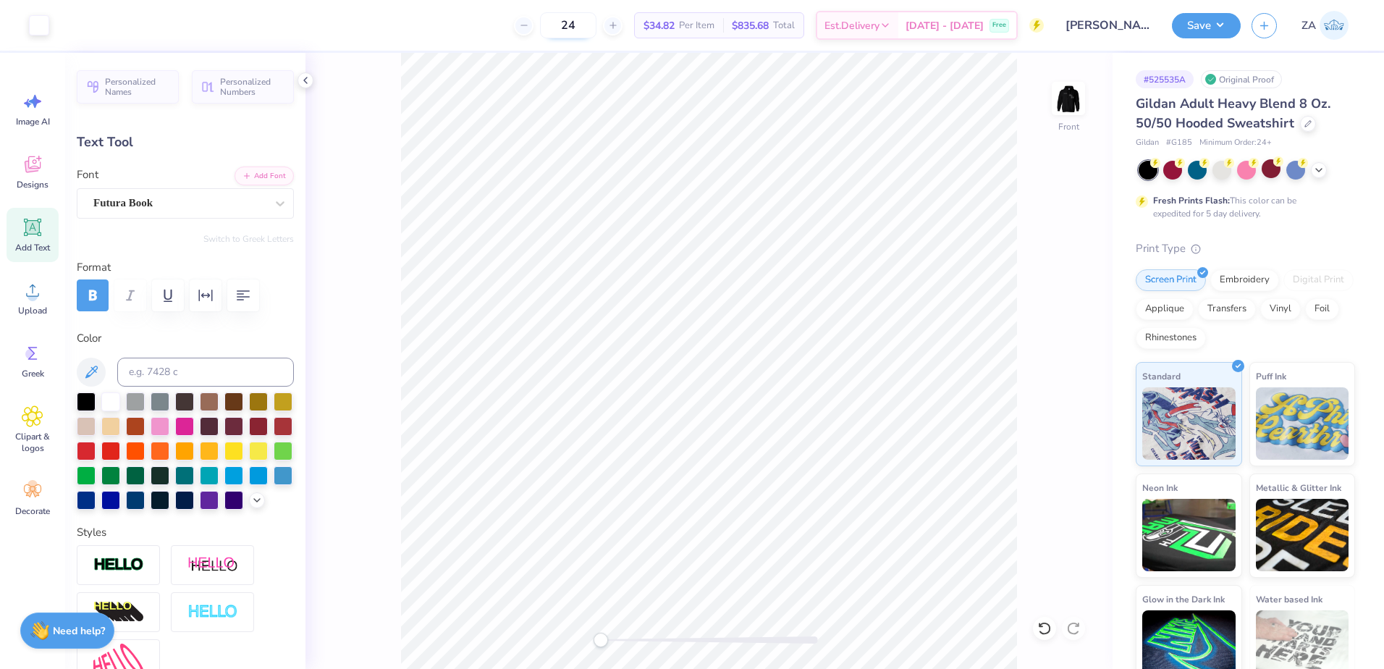
type input "12.47"
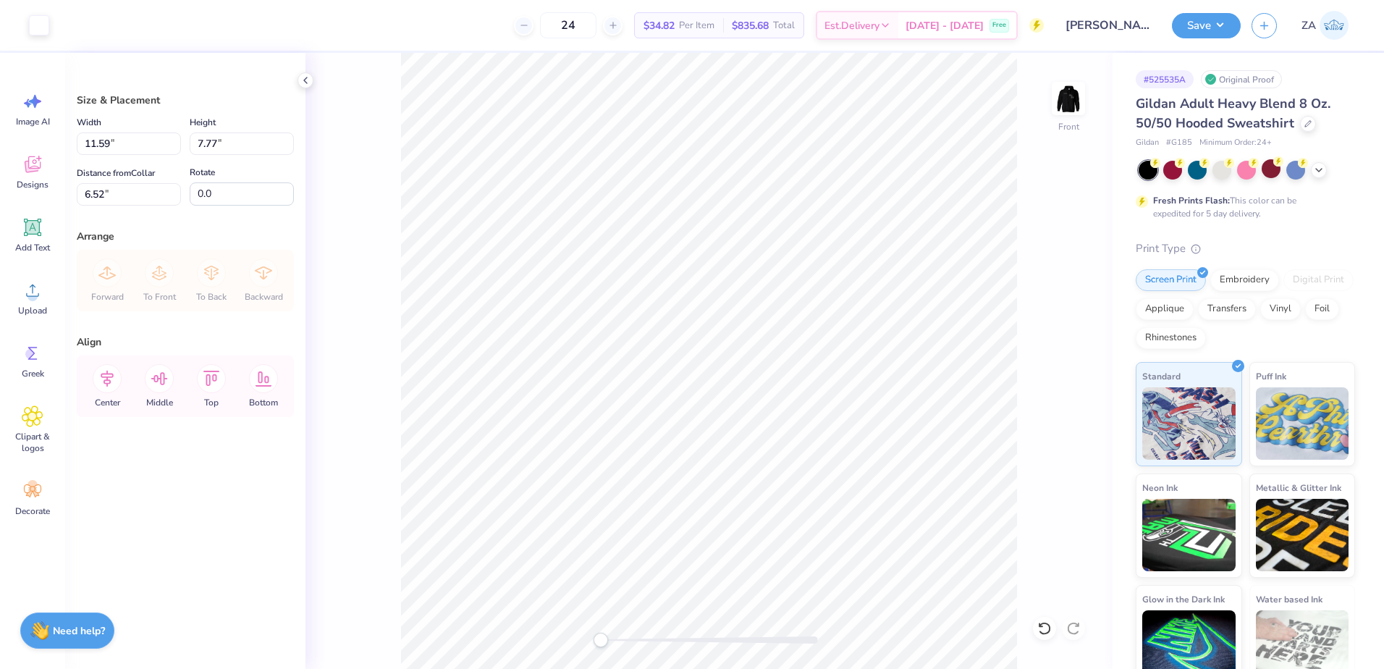
click at [1089, 358] on div "Front" at bounding box center [708, 361] width 807 height 616
type input "6.48"
type input "12.43"
type input "6.21"
type input "6.35"
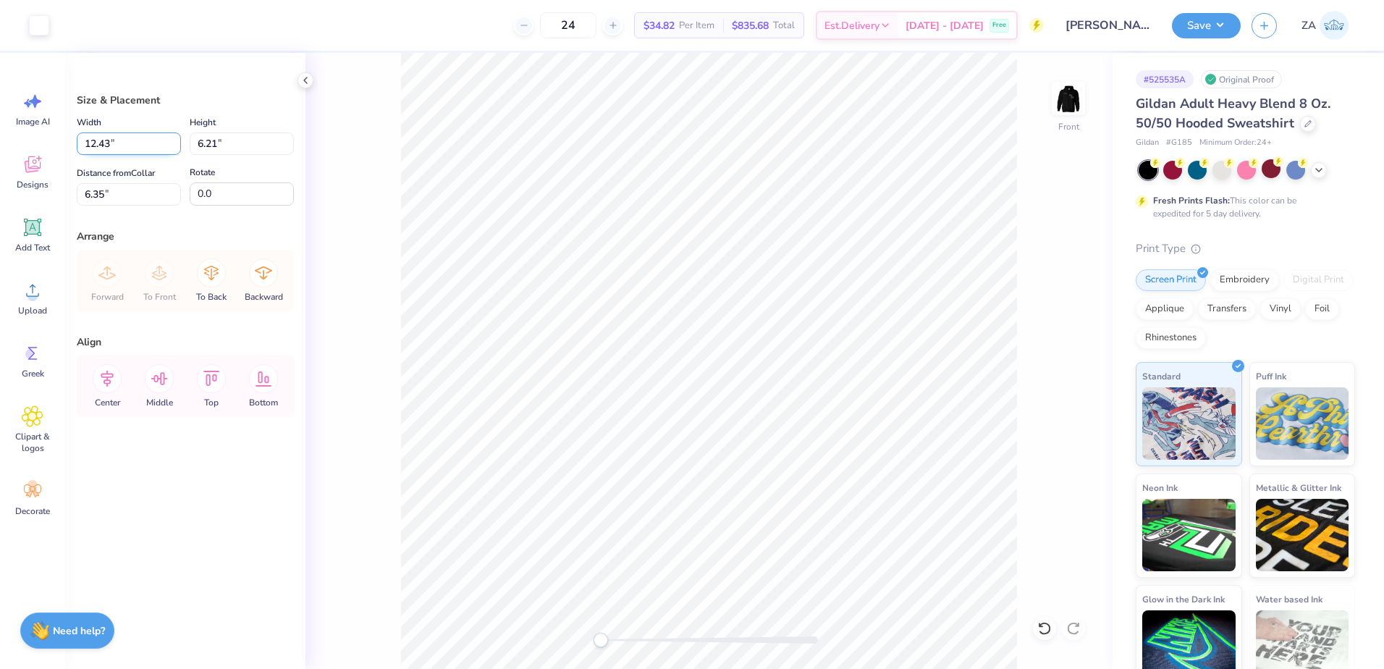
drag, startPoint x: 124, startPoint y: 146, endPoint x: 81, endPoint y: 141, distance: 43.0
click at [81, 141] on input "12.43" at bounding box center [129, 143] width 104 height 22
type input "12.50"
type input "6.25"
type input "6.34"
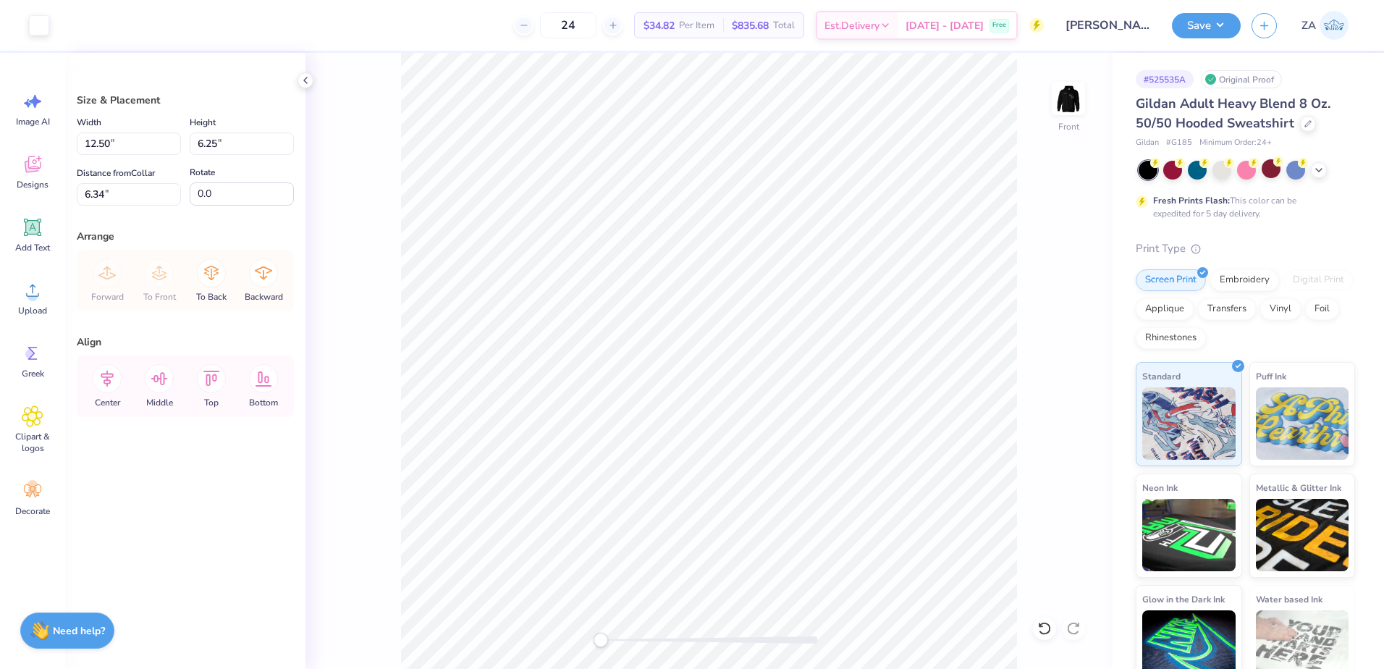
click at [1067, 392] on div "Front" at bounding box center [708, 361] width 807 height 616
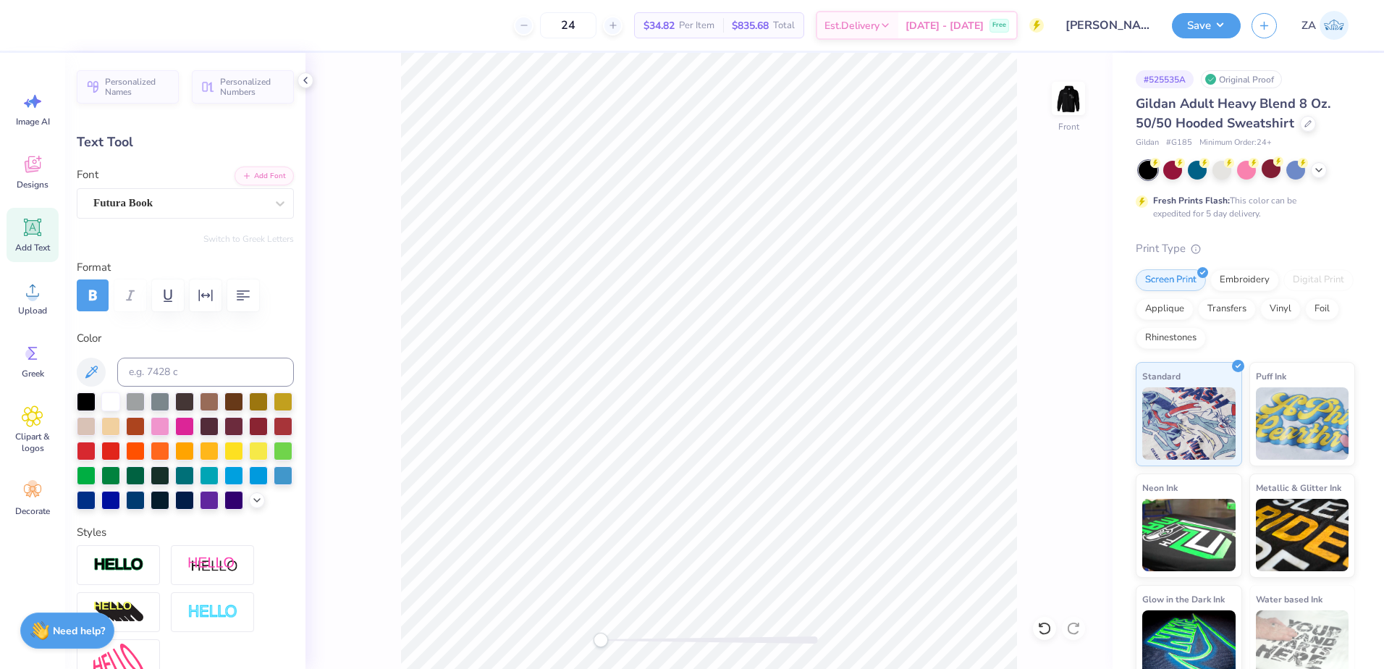
type textarea "E"
type textarea "ARCHON"
type input "4.34"
type input "2.74"
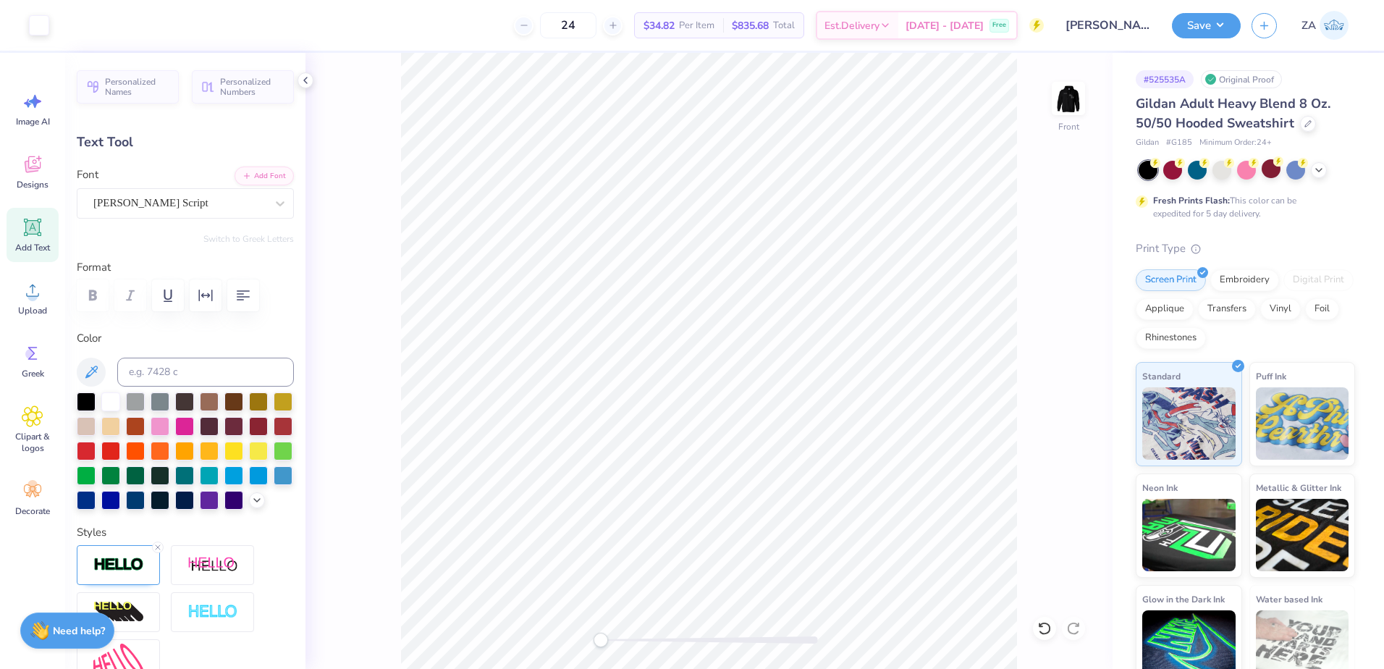
type input "6.34"
type input "7.33"
type input "2.98"
type input "10.24"
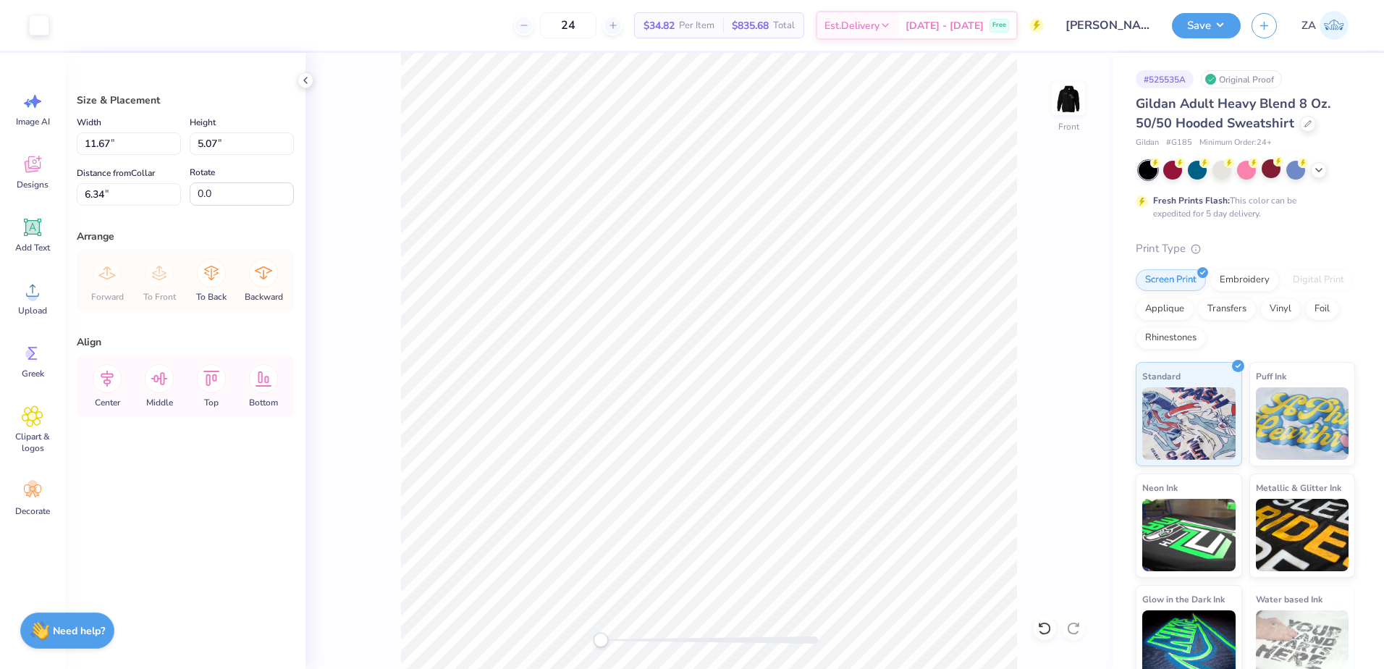
type input "6.46"
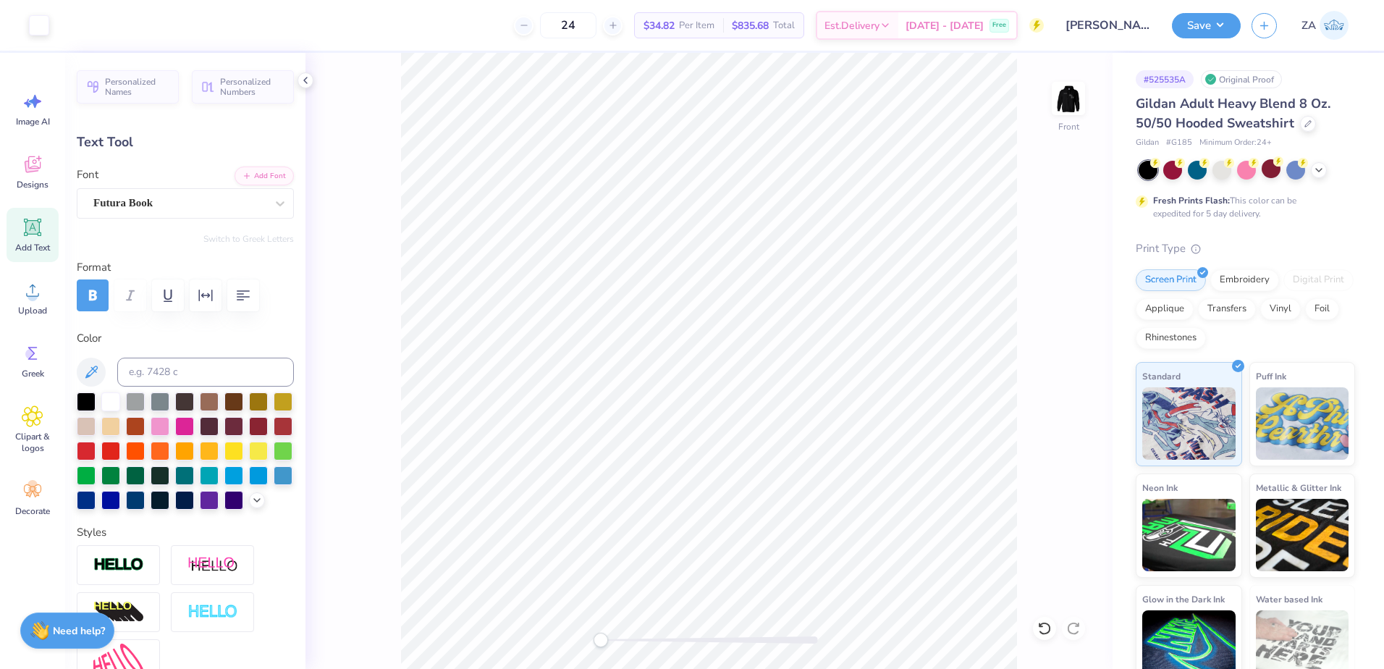
type input "2.75"
type input "0.48"
type input "13.81"
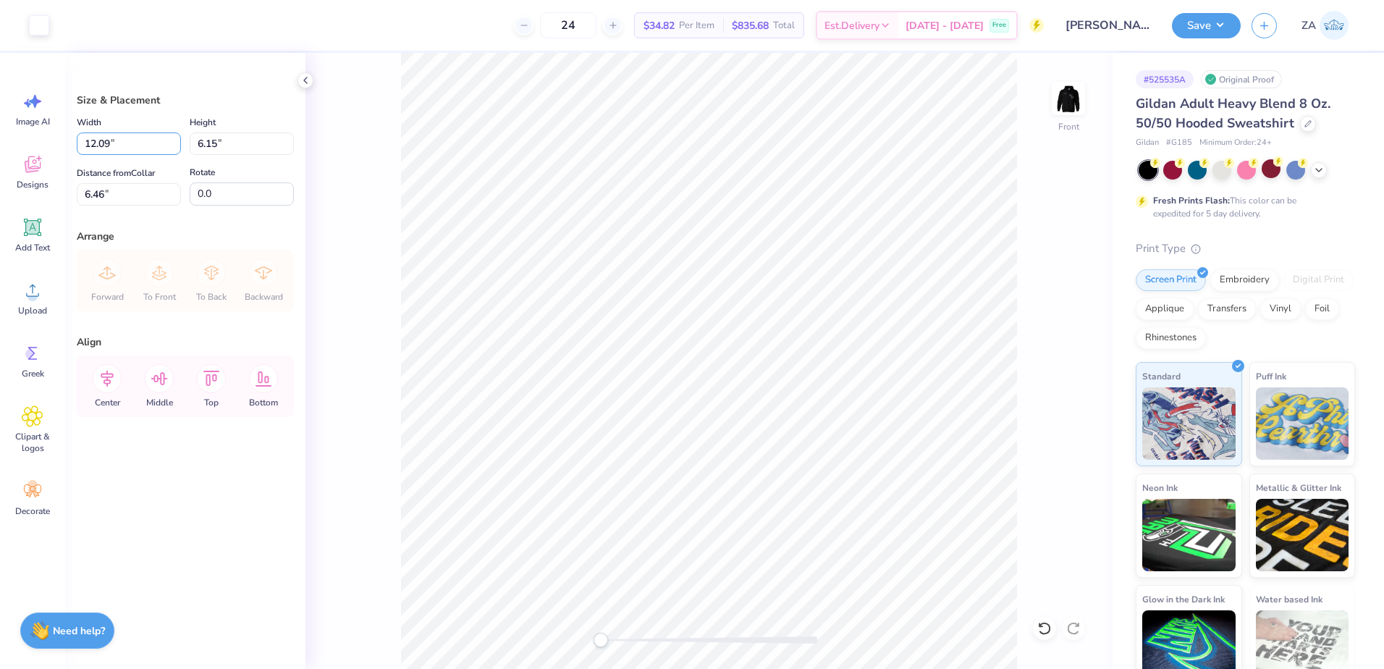
drag, startPoint x: 127, startPoint y: 138, endPoint x: 75, endPoint y: 137, distance: 52.1
click at [75, 137] on div "Size & Placement Width 12.09 12.09 " Height 6.15 6.15 " Distance from Collar 6.…" at bounding box center [185, 361] width 240 height 616
type input "12.00"
type input "6.10"
type input "6.49"
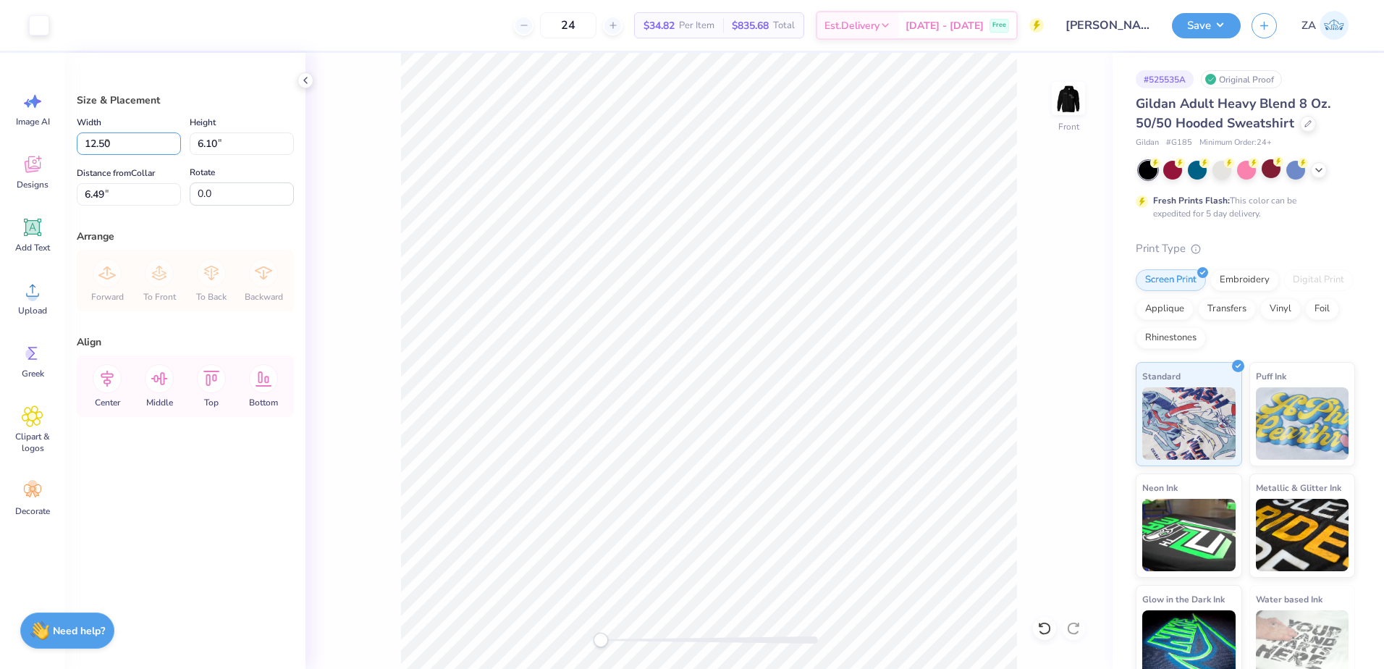
type input "12.50"
type input "6.35"
click at [152, 190] on input "6.36" at bounding box center [129, 194] width 104 height 22
type input "6"
type input "6.00"
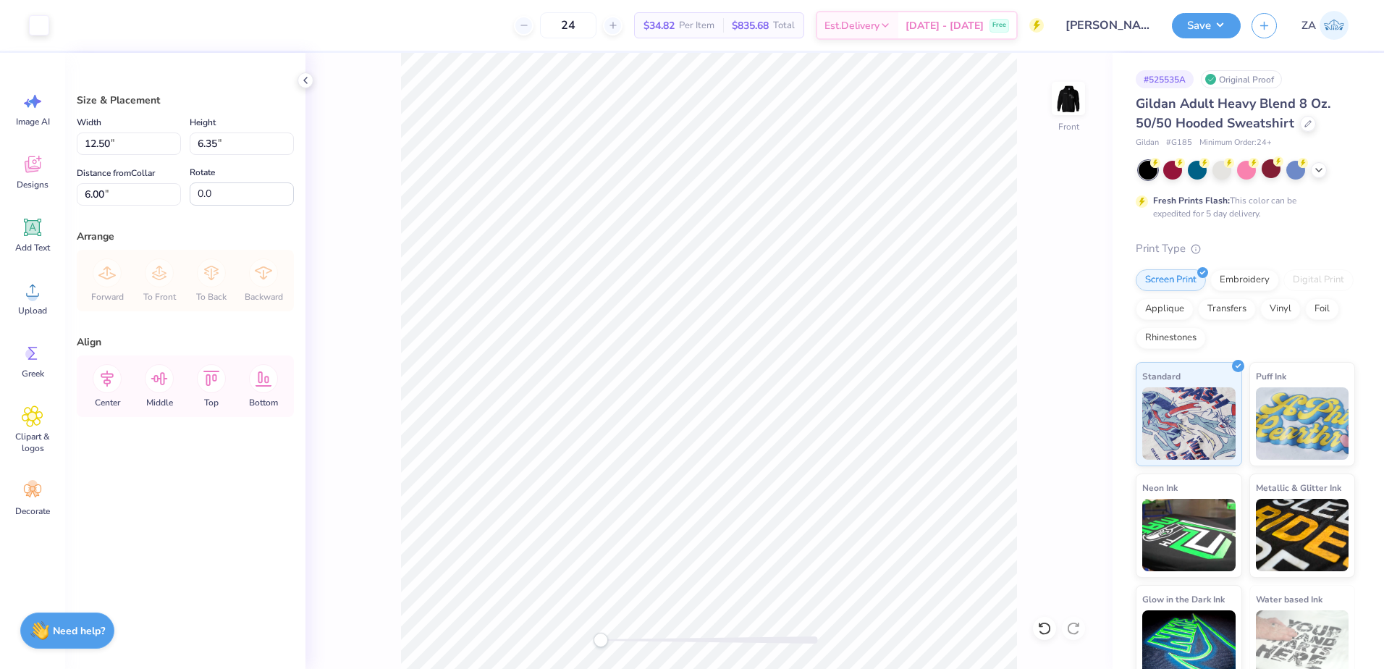
click at [1052, 397] on div "Front" at bounding box center [708, 361] width 807 height 616
click at [1061, 102] on img at bounding box center [1068, 98] width 58 height 58
click at [1204, 22] on button "Save" at bounding box center [1206, 23] width 69 height 25
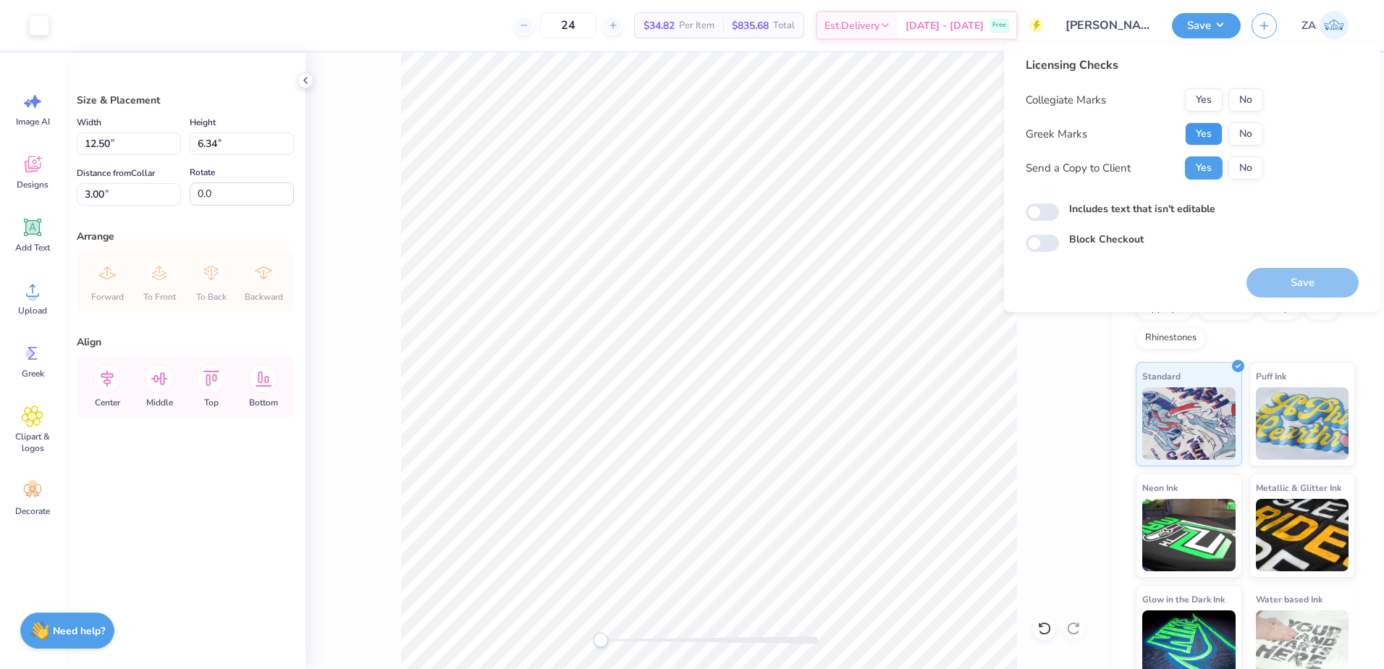
click at [1199, 125] on button "Yes" at bounding box center [1204, 133] width 38 height 23
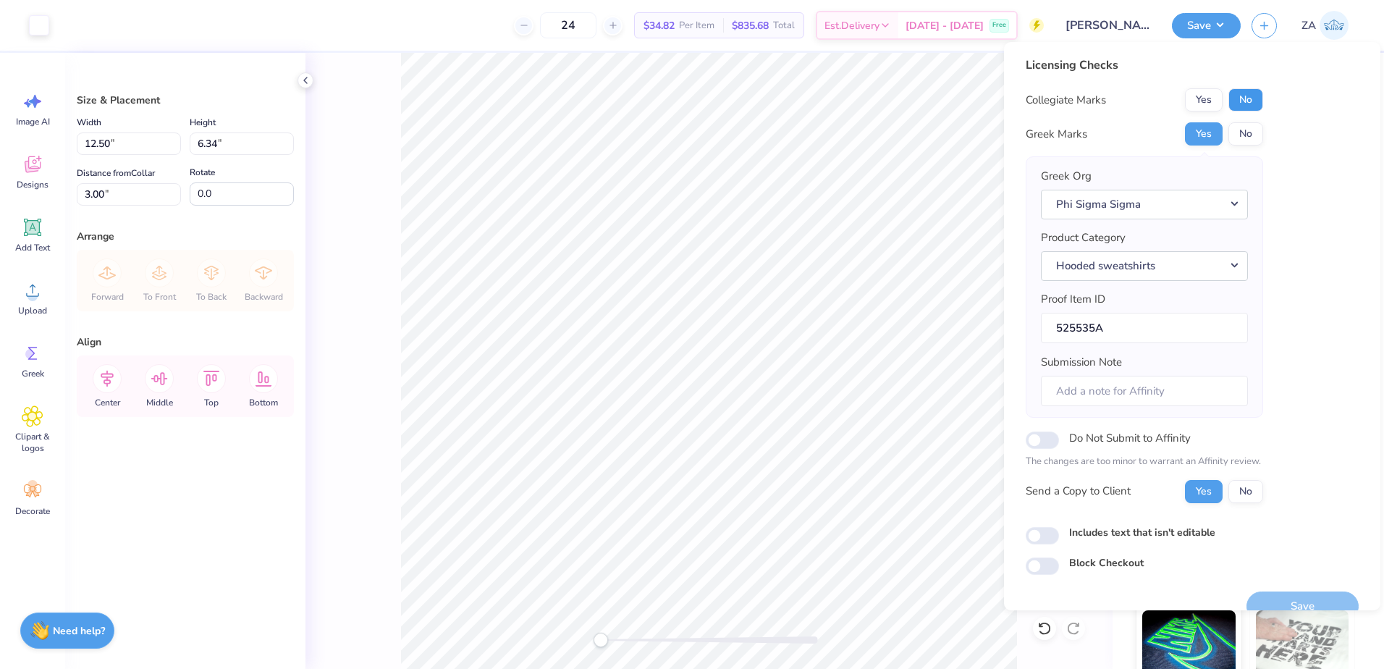
click at [1246, 103] on button "No" at bounding box center [1245, 99] width 35 height 23
click at [1337, 597] on button "Save" at bounding box center [1302, 606] width 112 height 30
